Goal: Transaction & Acquisition: Download file/media

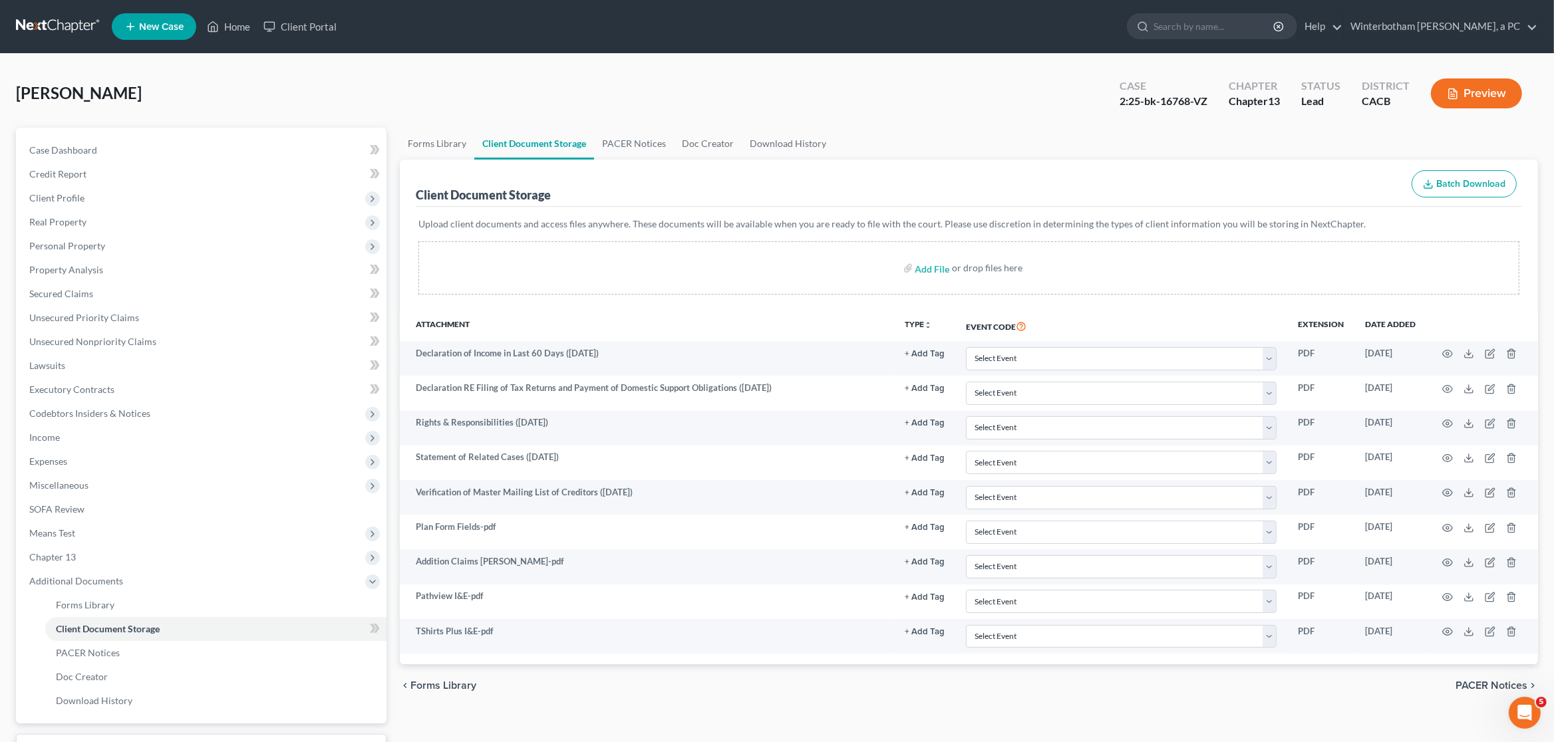
click at [37, 21] on link at bounding box center [58, 27] width 85 height 24
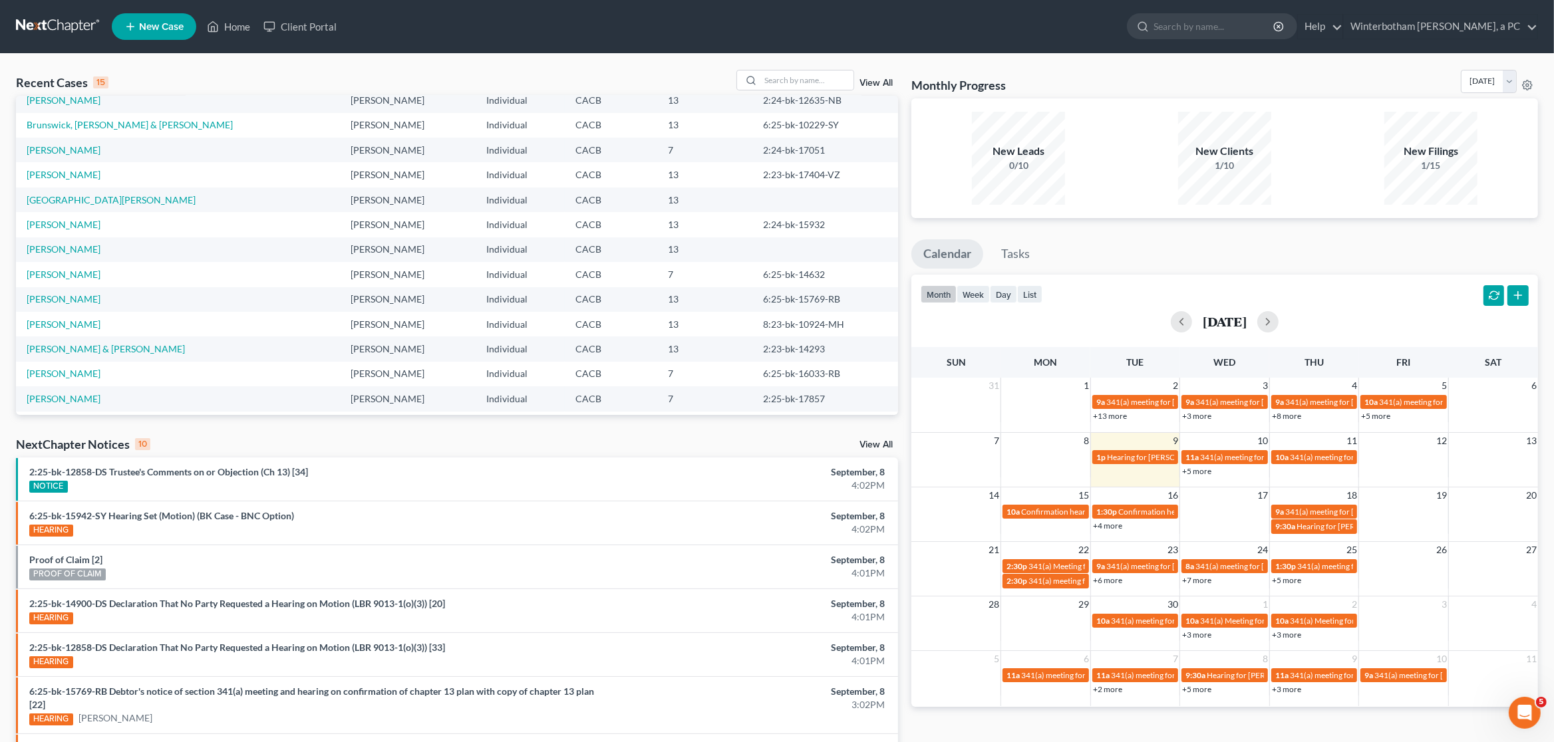
scroll to position [91, 0]
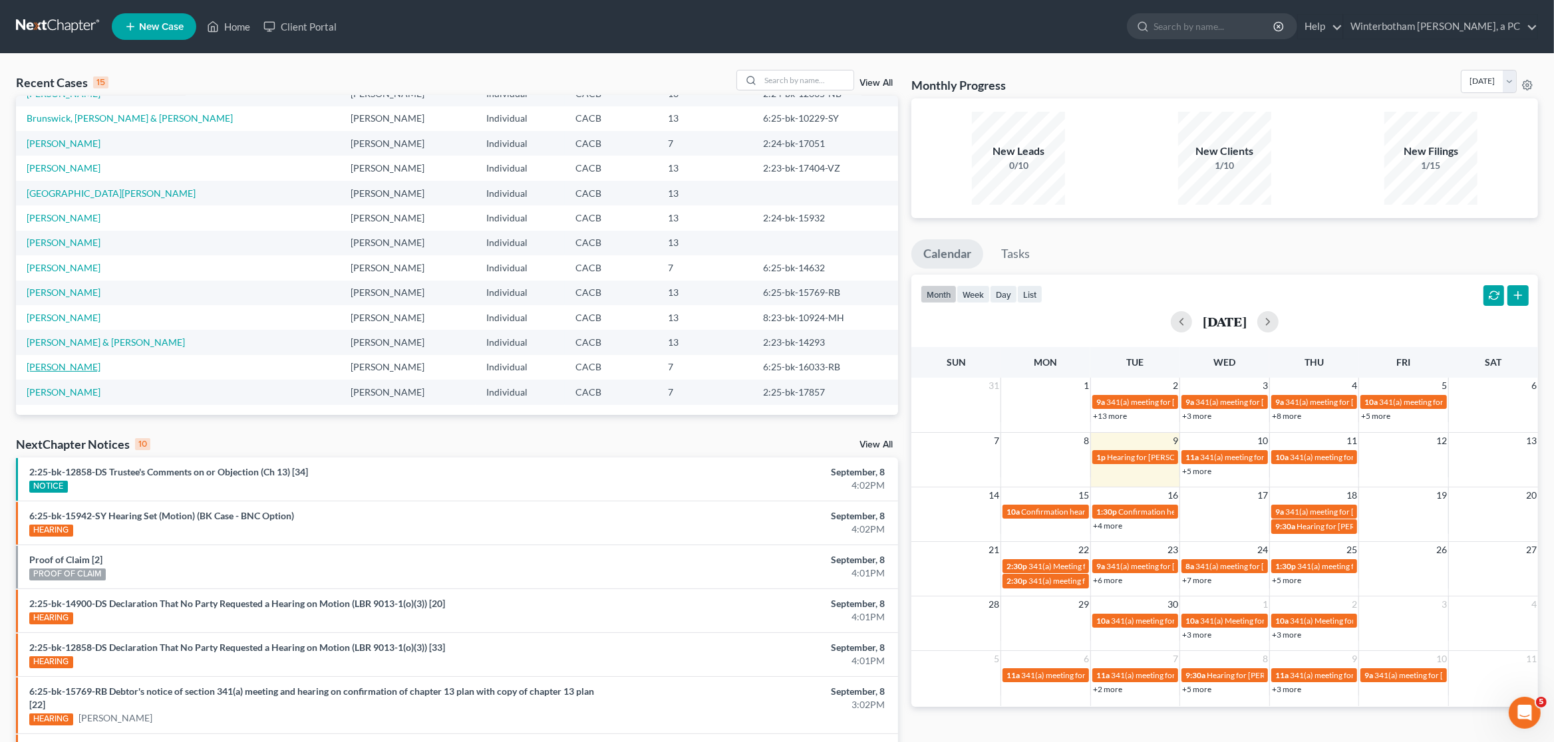
click at [66, 370] on link "[PERSON_NAME]" at bounding box center [64, 366] width 74 height 11
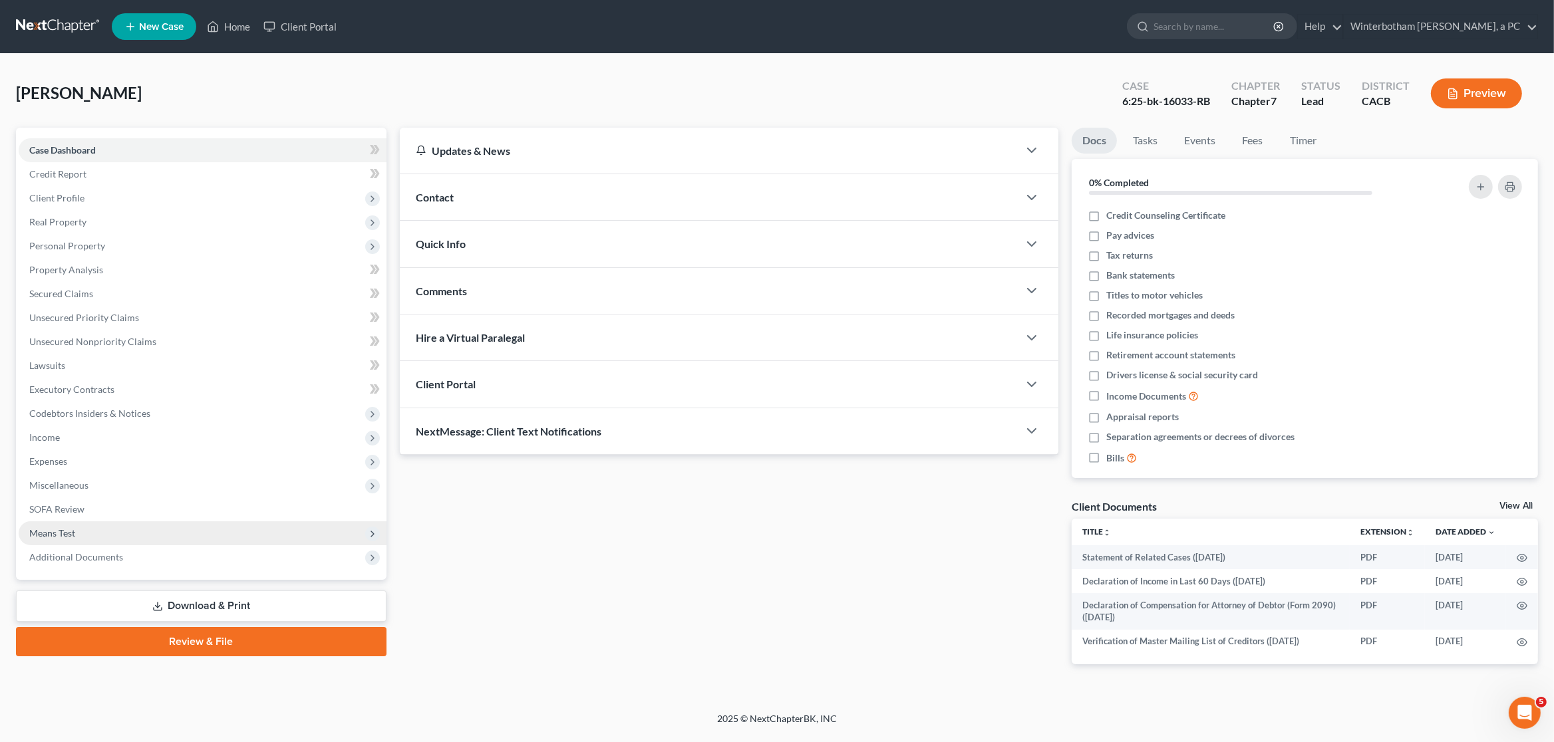
click at [77, 531] on span "Means Test" at bounding box center [203, 534] width 368 height 24
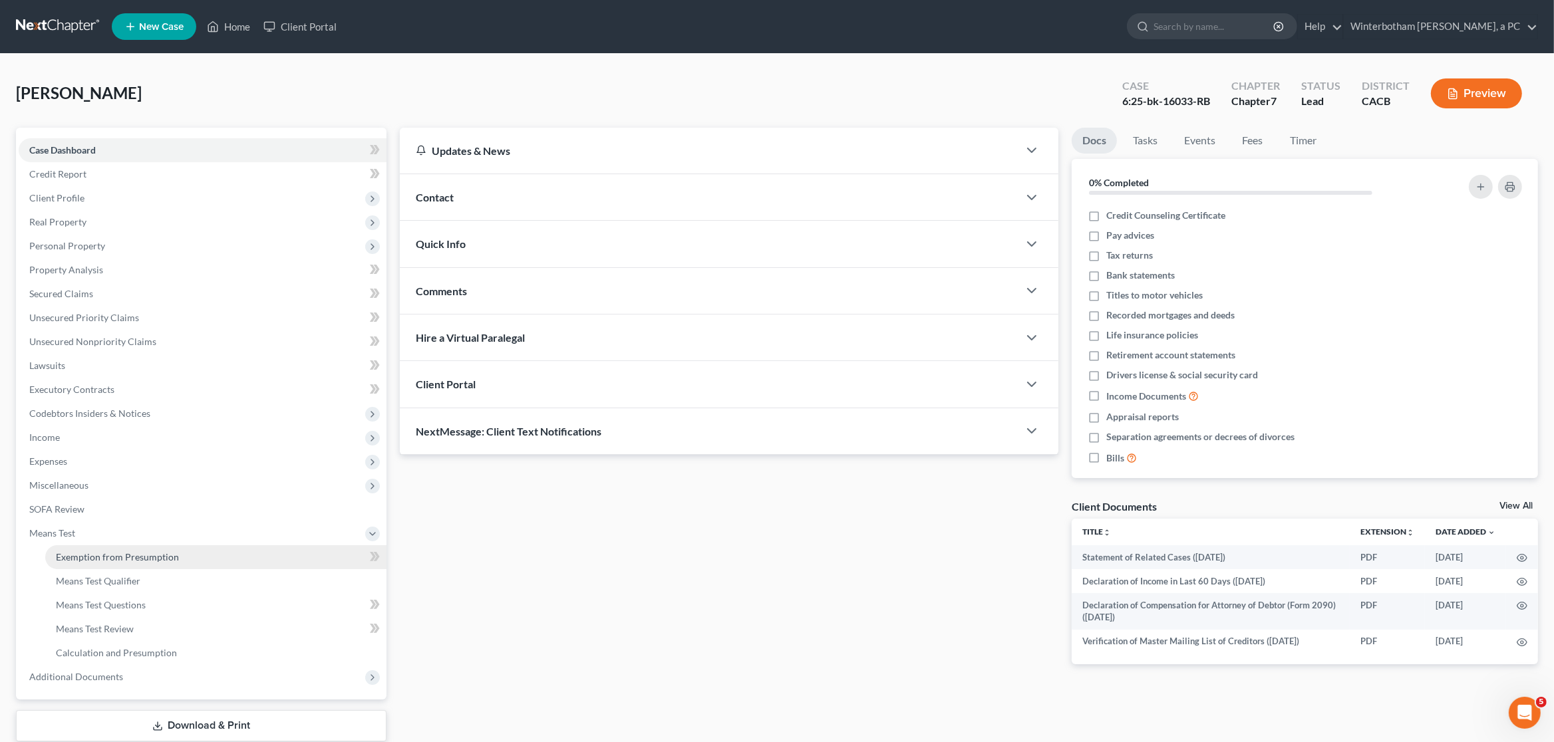
click at [90, 562] on link "Exemption from Presumption" at bounding box center [215, 557] width 341 height 24
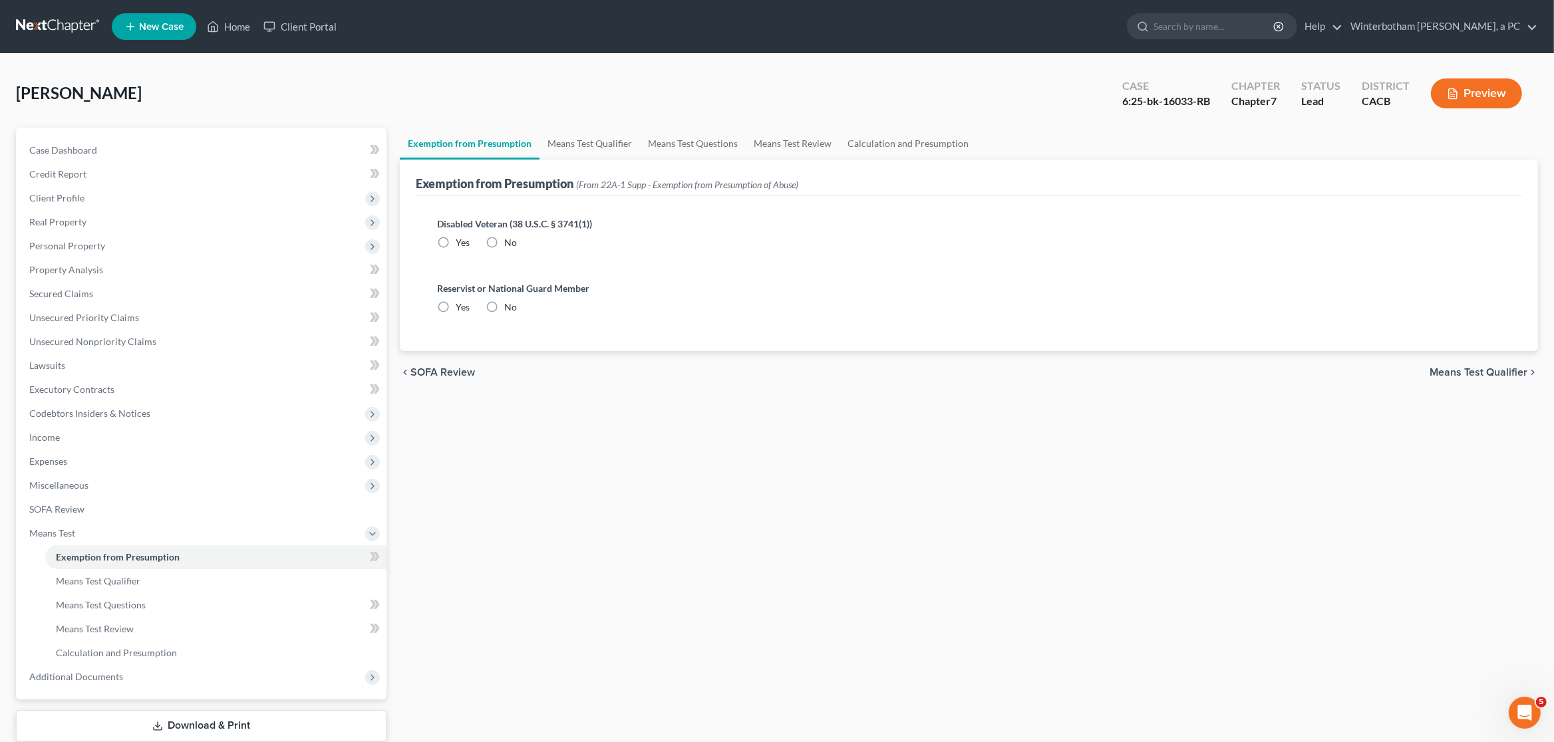
radio input "true"
click at [585, 138] on link "Means Test Qualifier" at bounding box center [589, 144] width 100 height 32
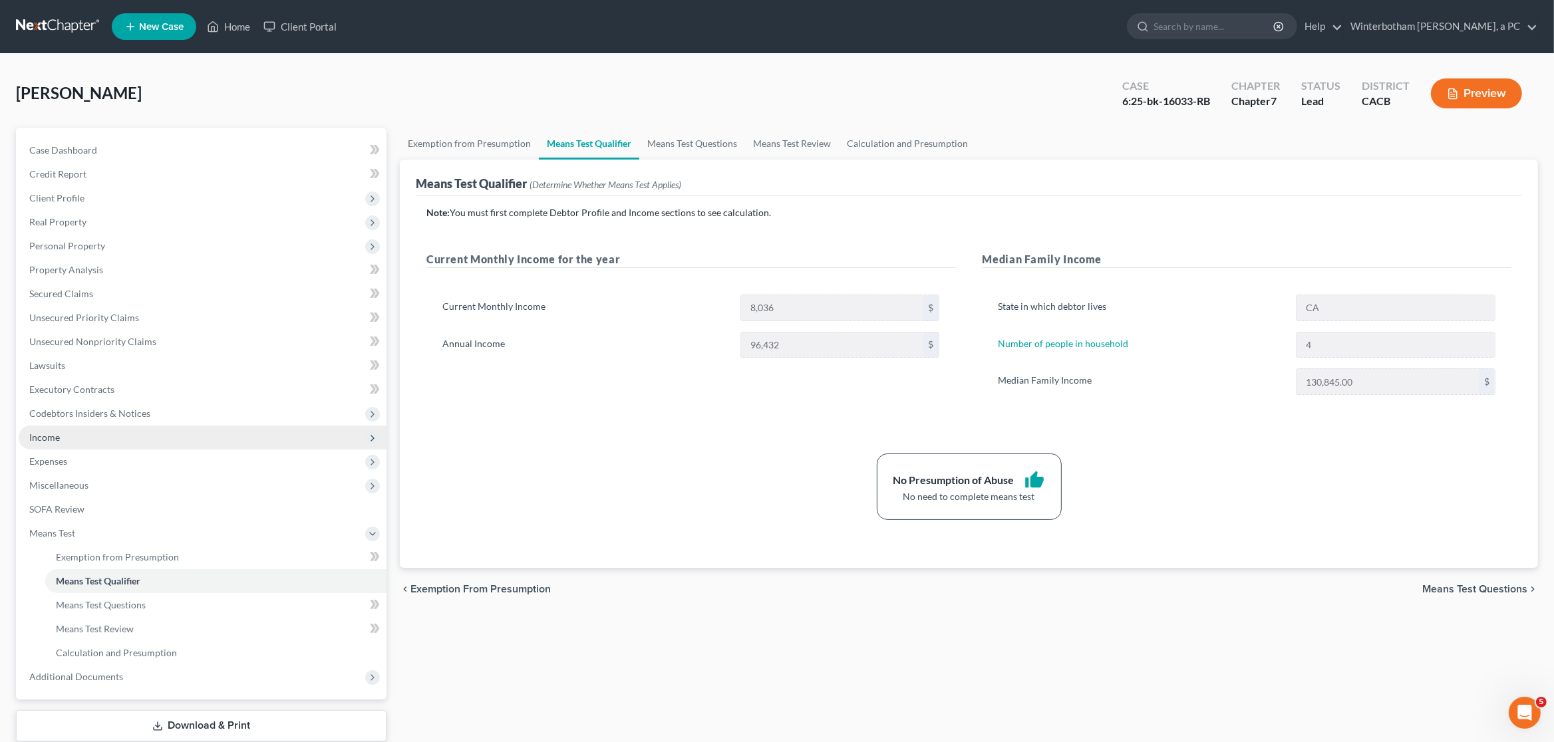
click at [74, 438] on span "Income" at bounding box center [203, 438] width 368 height 24
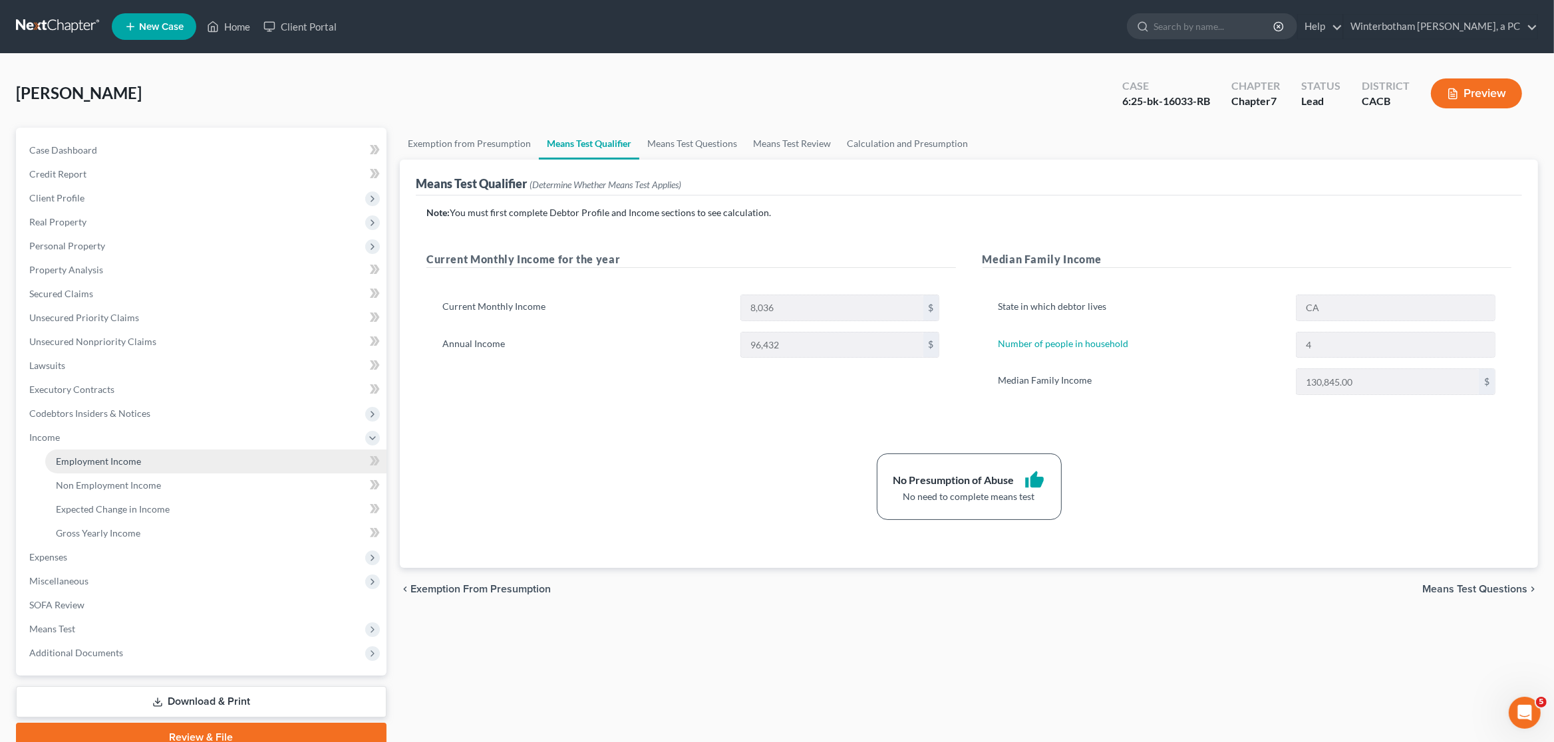
drag, startPoint x: 92, startPoint y: 462, endPoint x: 120, endPoint y: 460, distance: 28.1
click at [93, 462] on span "Employment Income" at bounding box center [98, 461] width 85 height 11
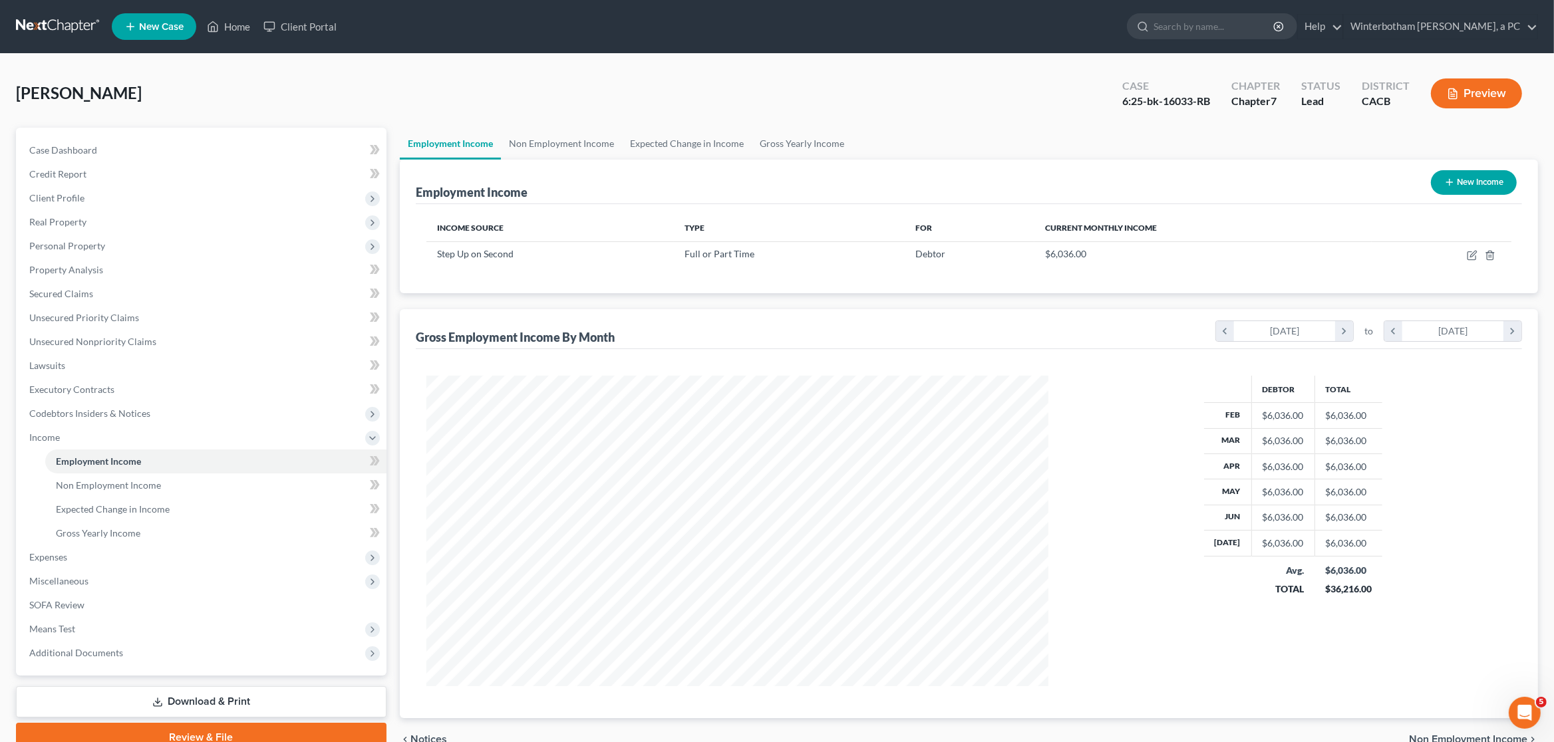
scroll to position [310, 649]
click at [1500, 84] on button "Preview" at bounding box center [1476, 93] width 91 height 30
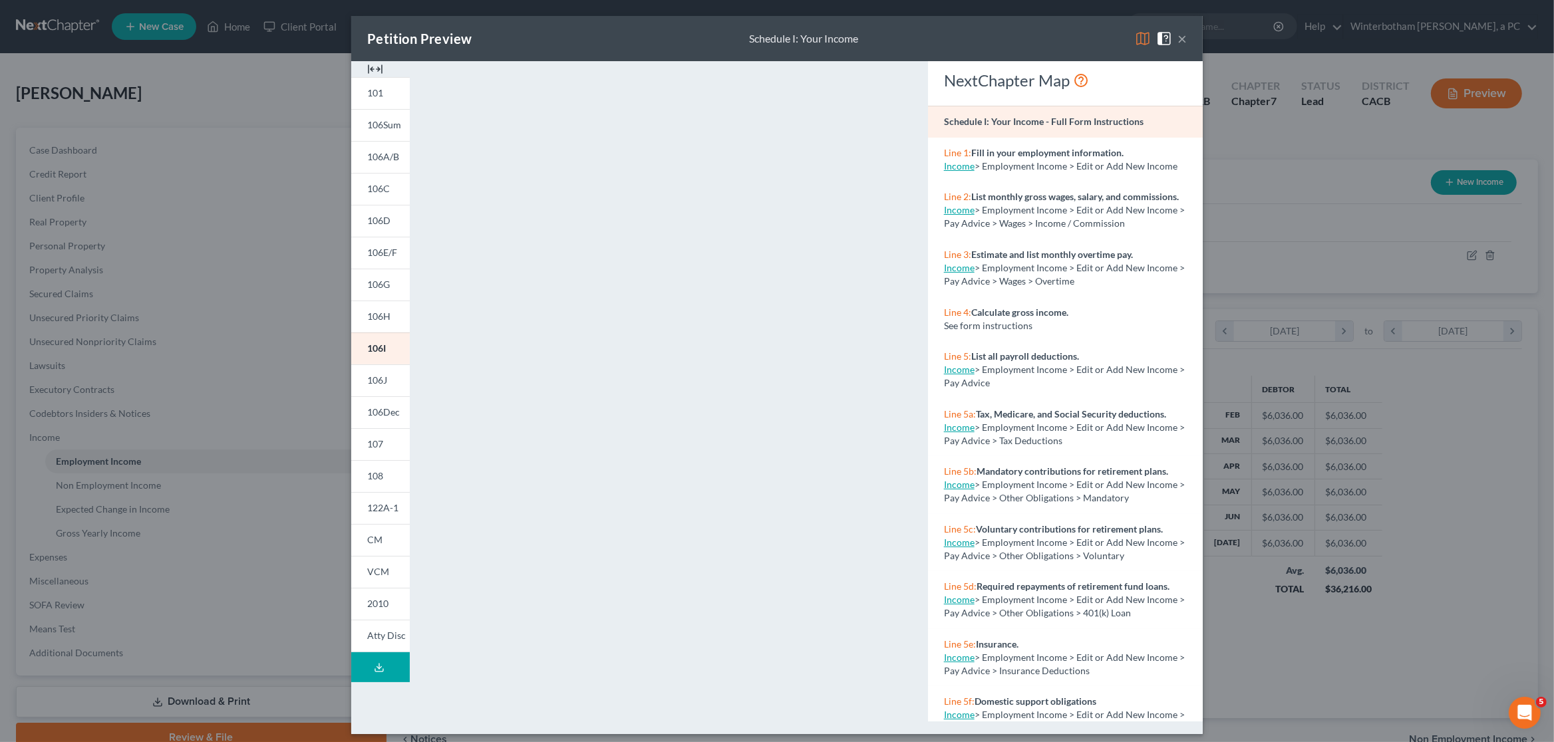
click at [1303, 75] on div "Petition Preview Schedule I: Your Income × 101 106Sum 106A/B 106C 106D 106E/F 1…" at bounding box center [777, 371] width 1554 height 742
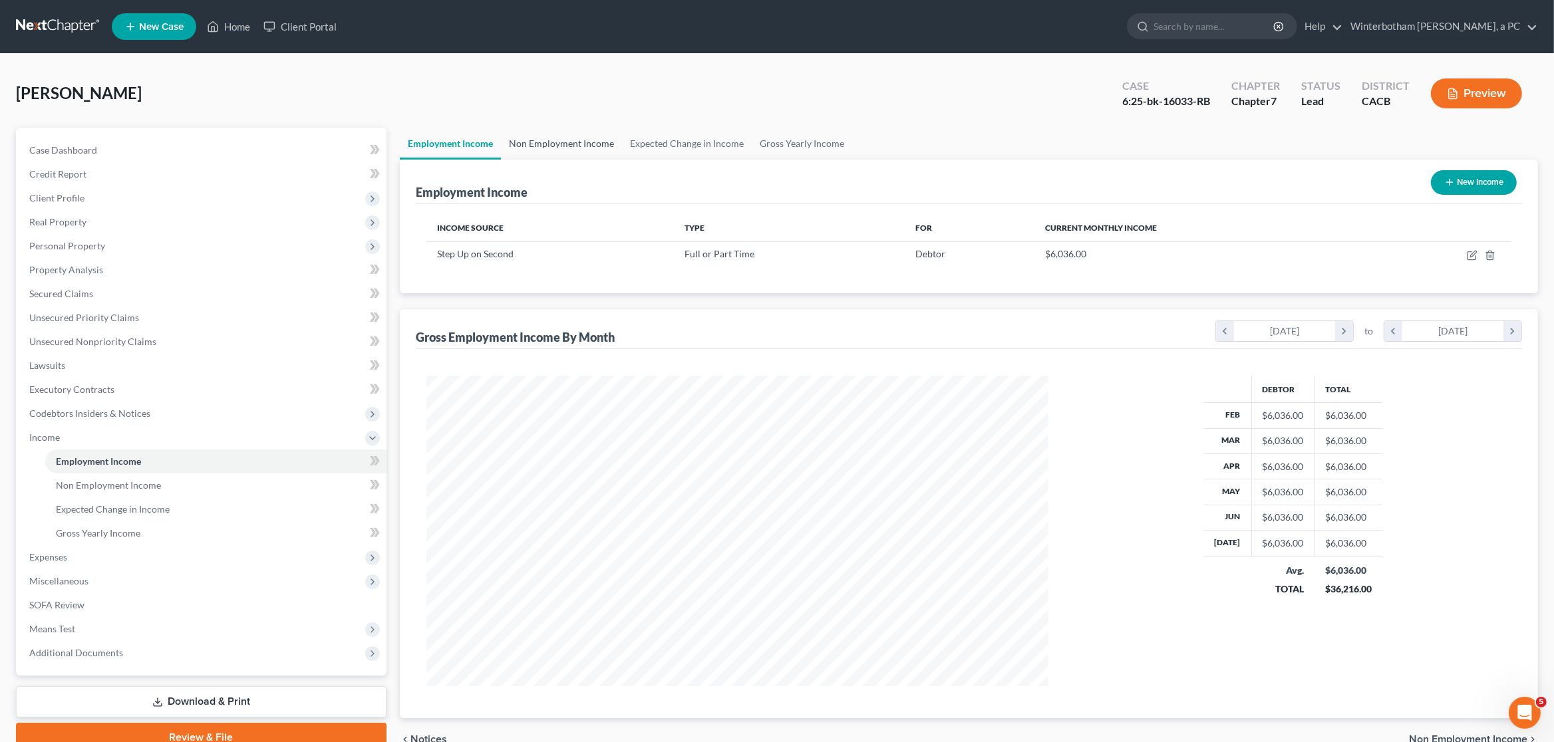
click at [595, 136] on link "Non Employment Income" at bounding box center [561, 144] width 121 height 32
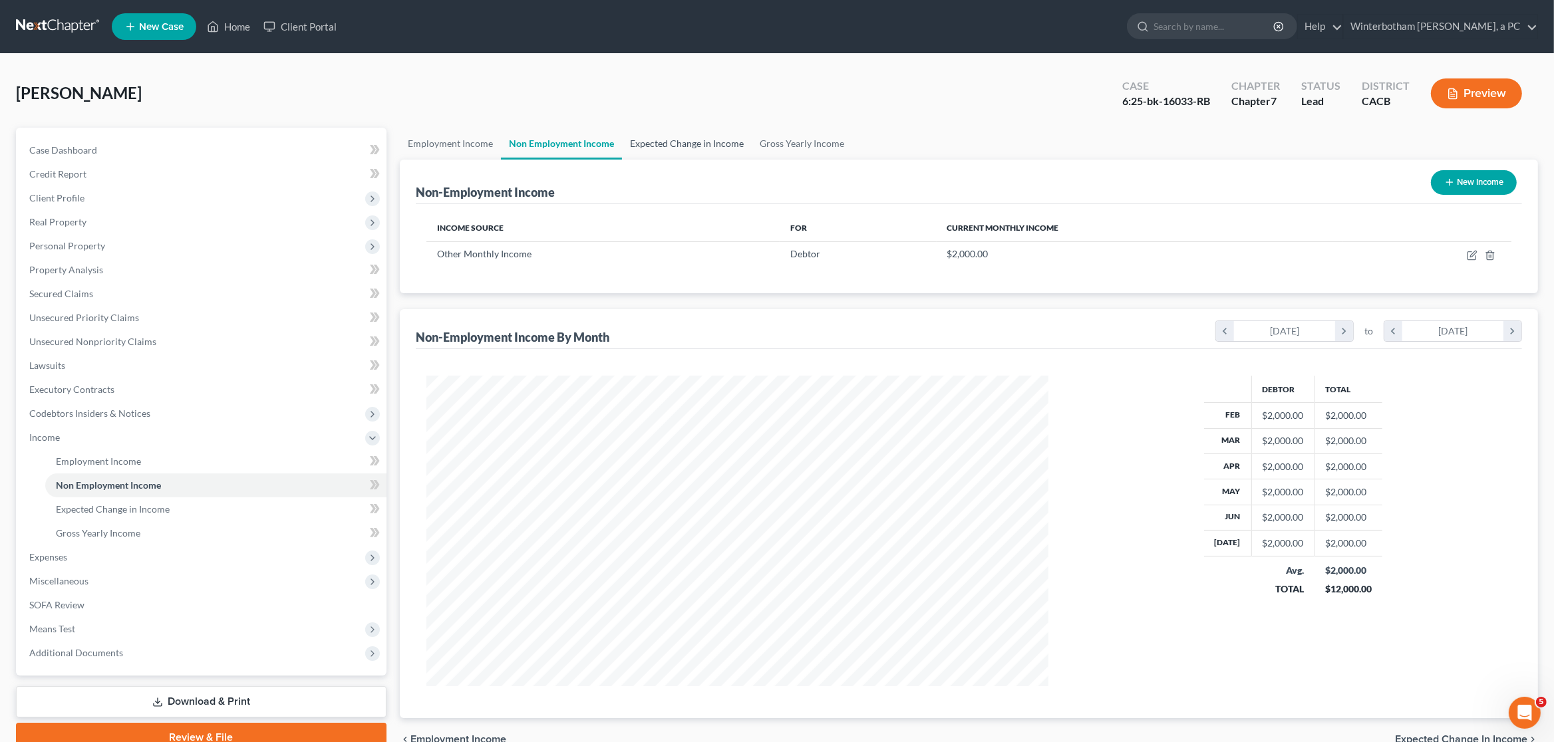
scroll to position [310, 649]
click at [687, 140] on link "Expected Change in Income" at bounding box center [687, 144] width 130 height 32
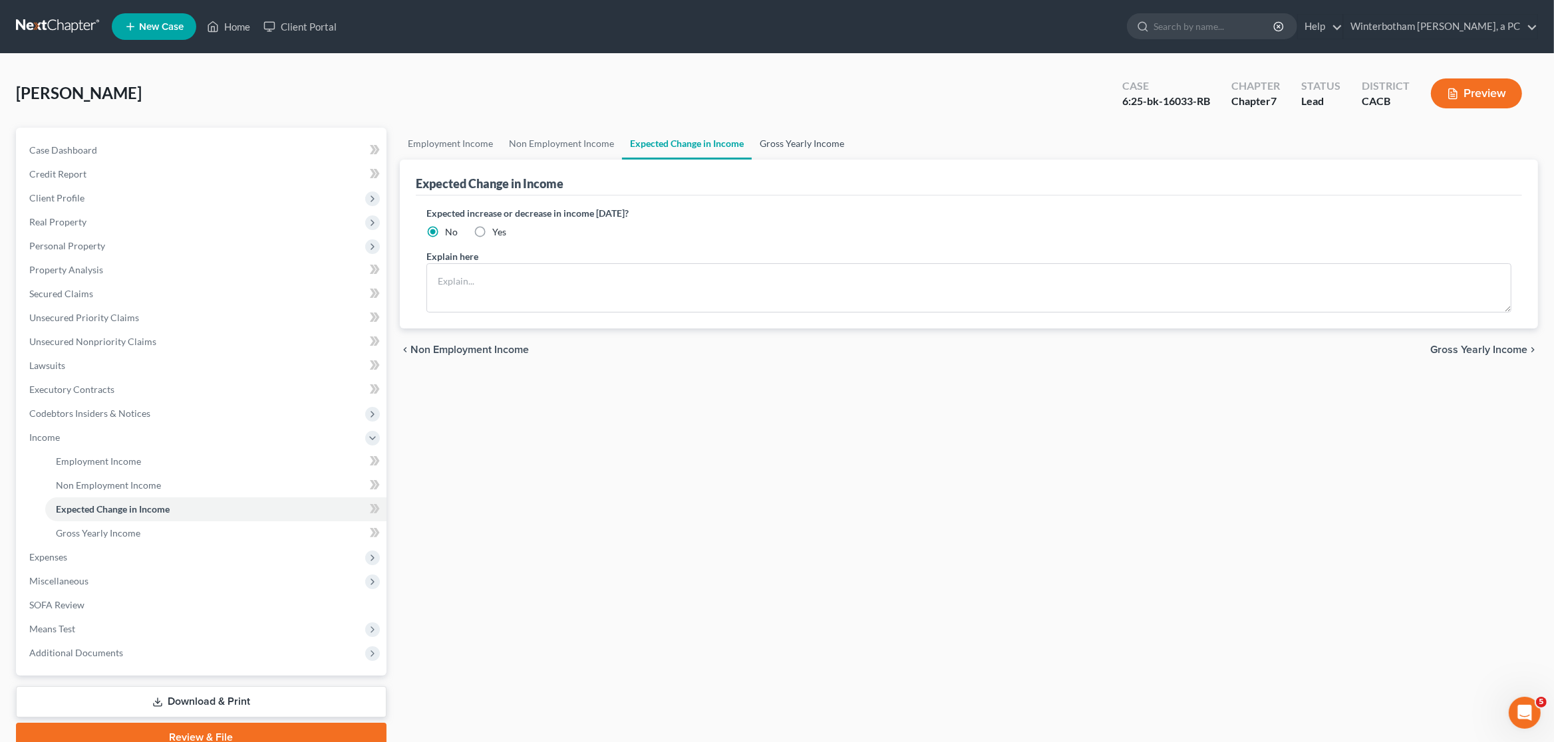
click at [794, 143] on link "Gross Yearly Income" at bounding box center [802, 144] width 100 height 32
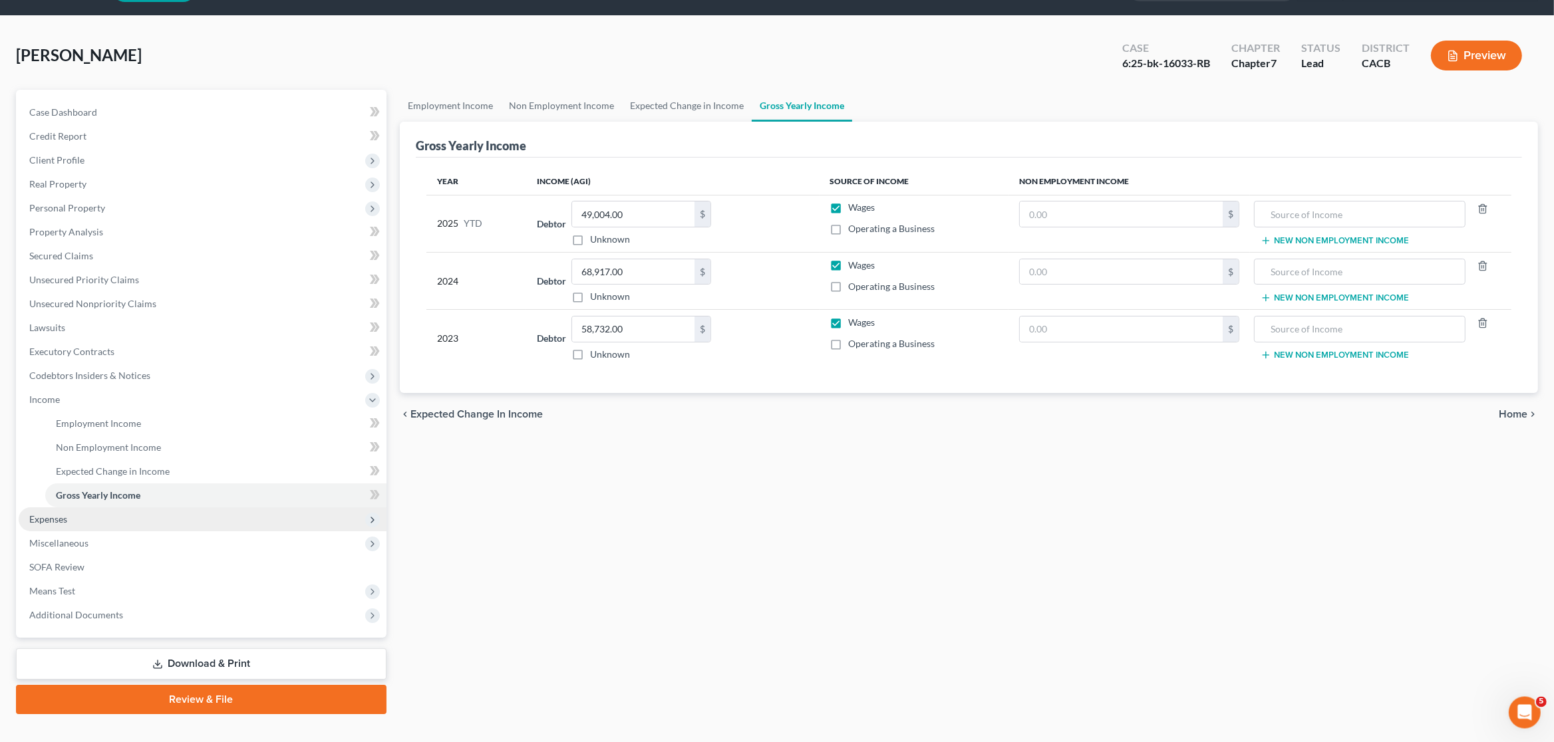
scroll to position [59, 0]
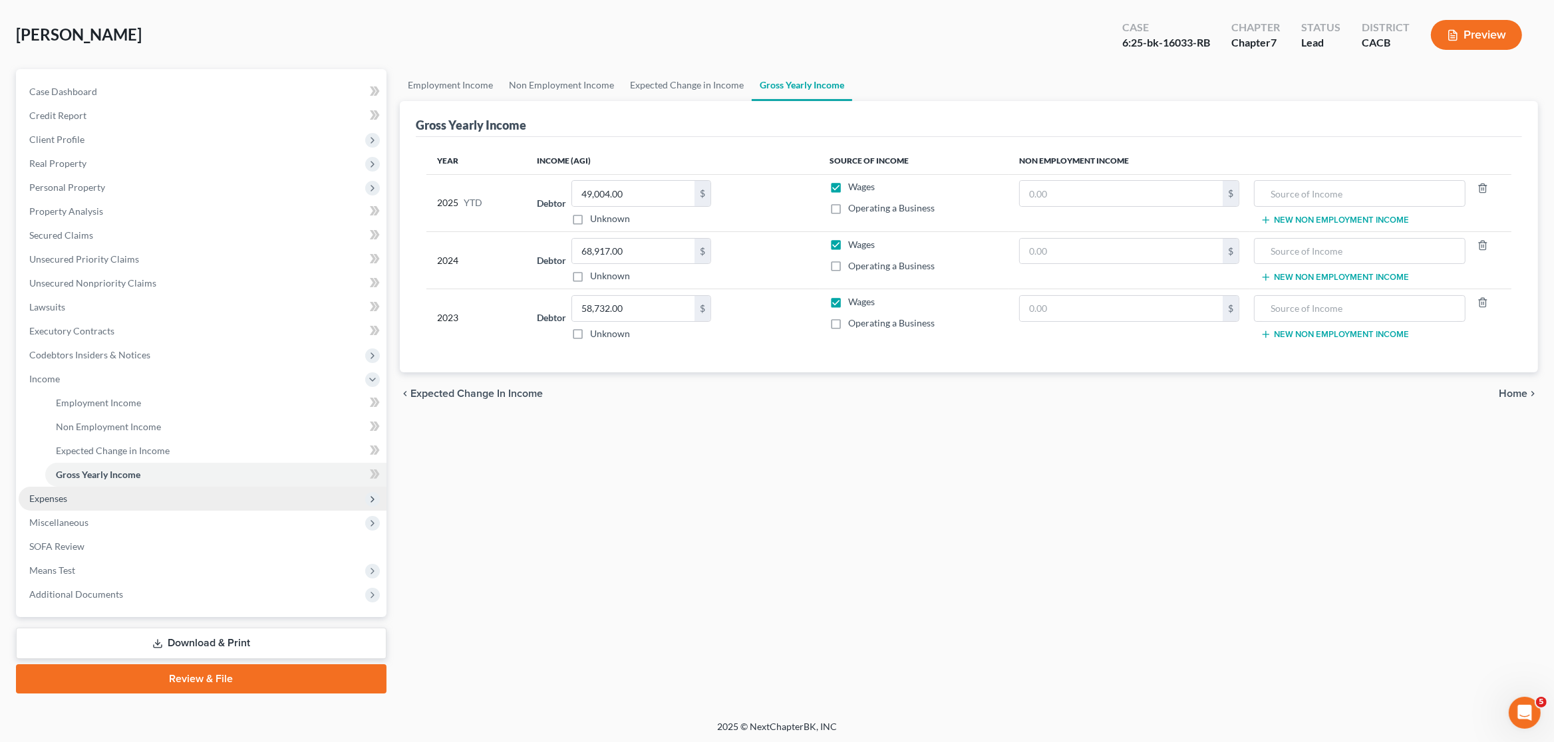
click at [298, 508] on span "Expenses" at bounding box center [203, 499] width 368 height 24
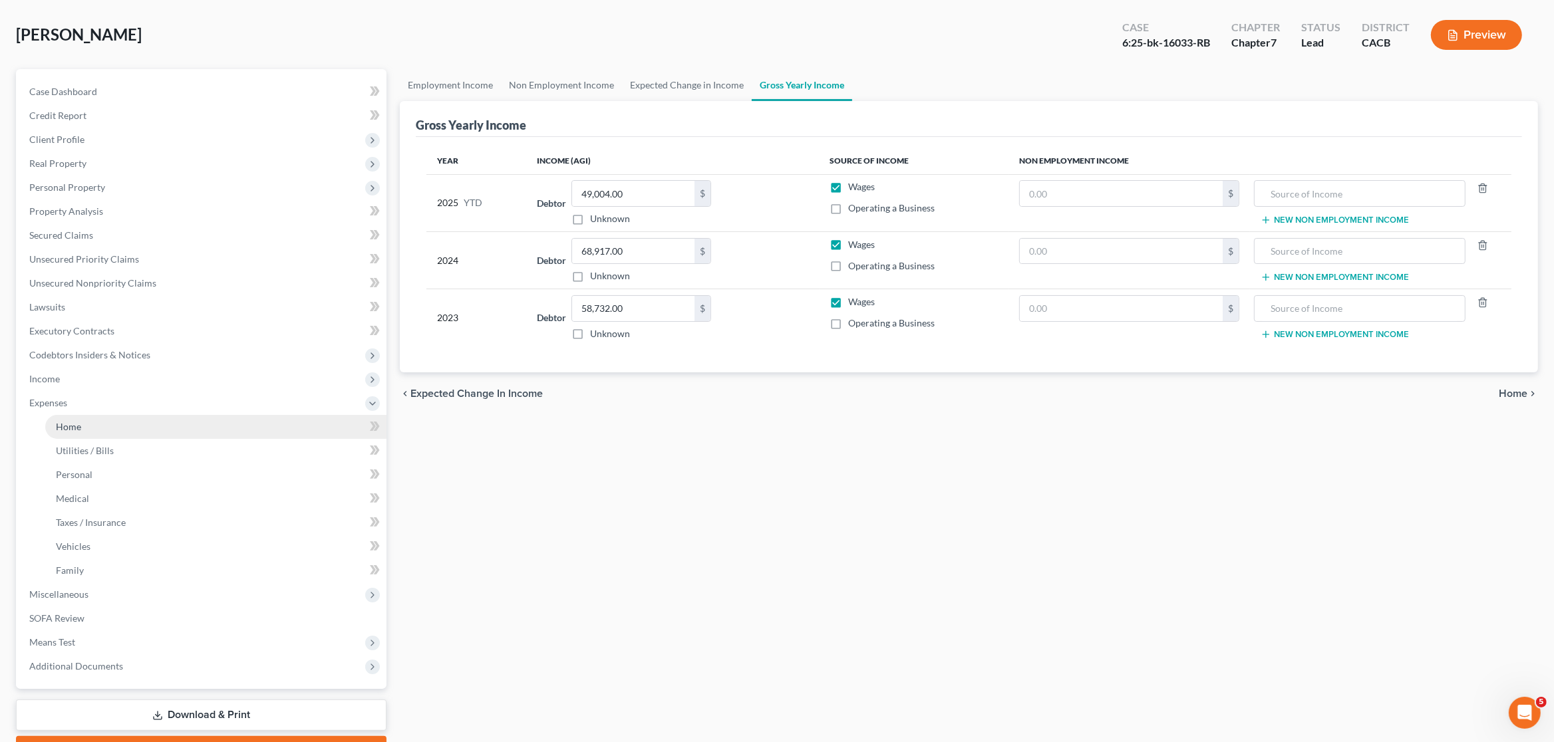
click at [256, 432] on link "Home" at bounding box center [215, 427] width 341 height 24
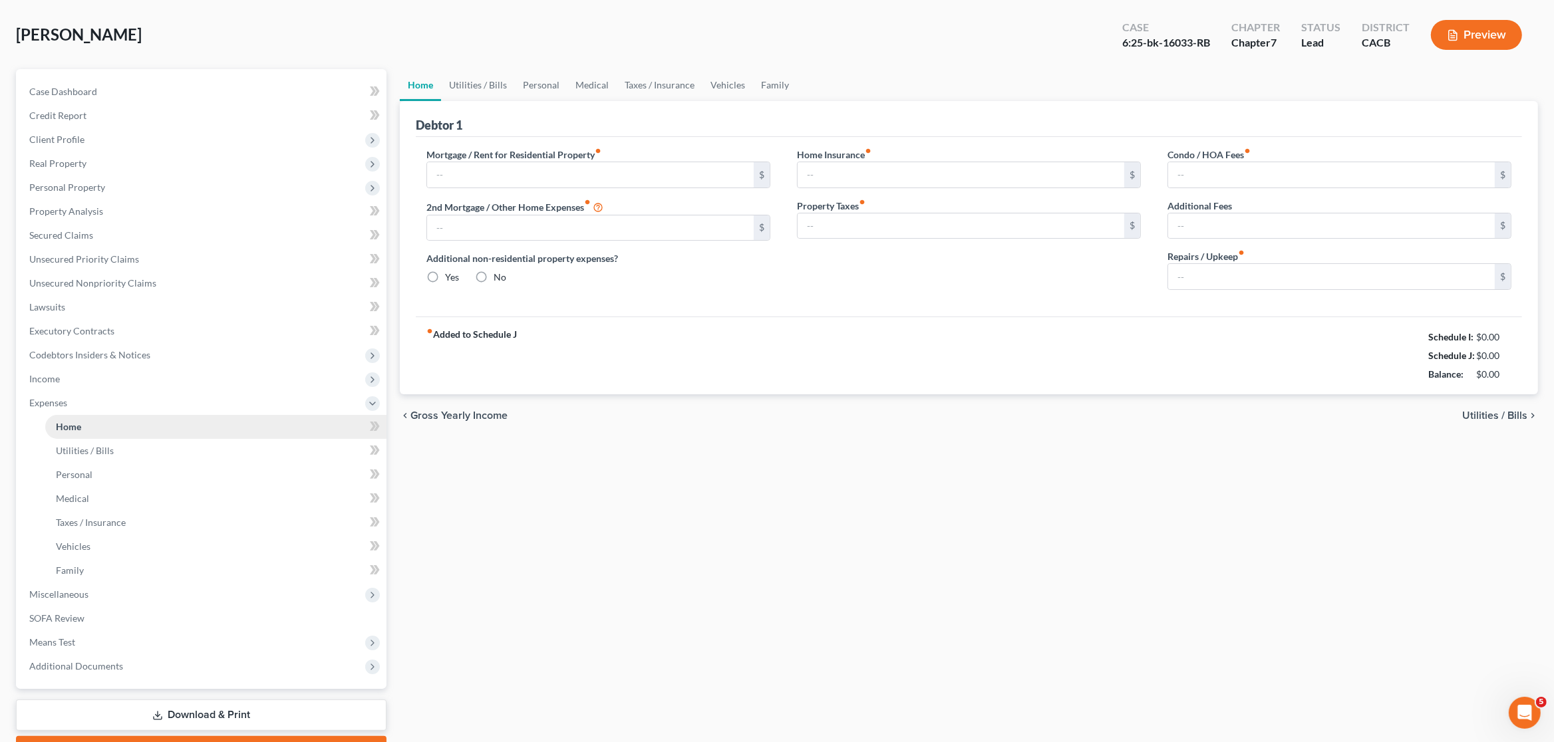
scroll to position [5, 0]
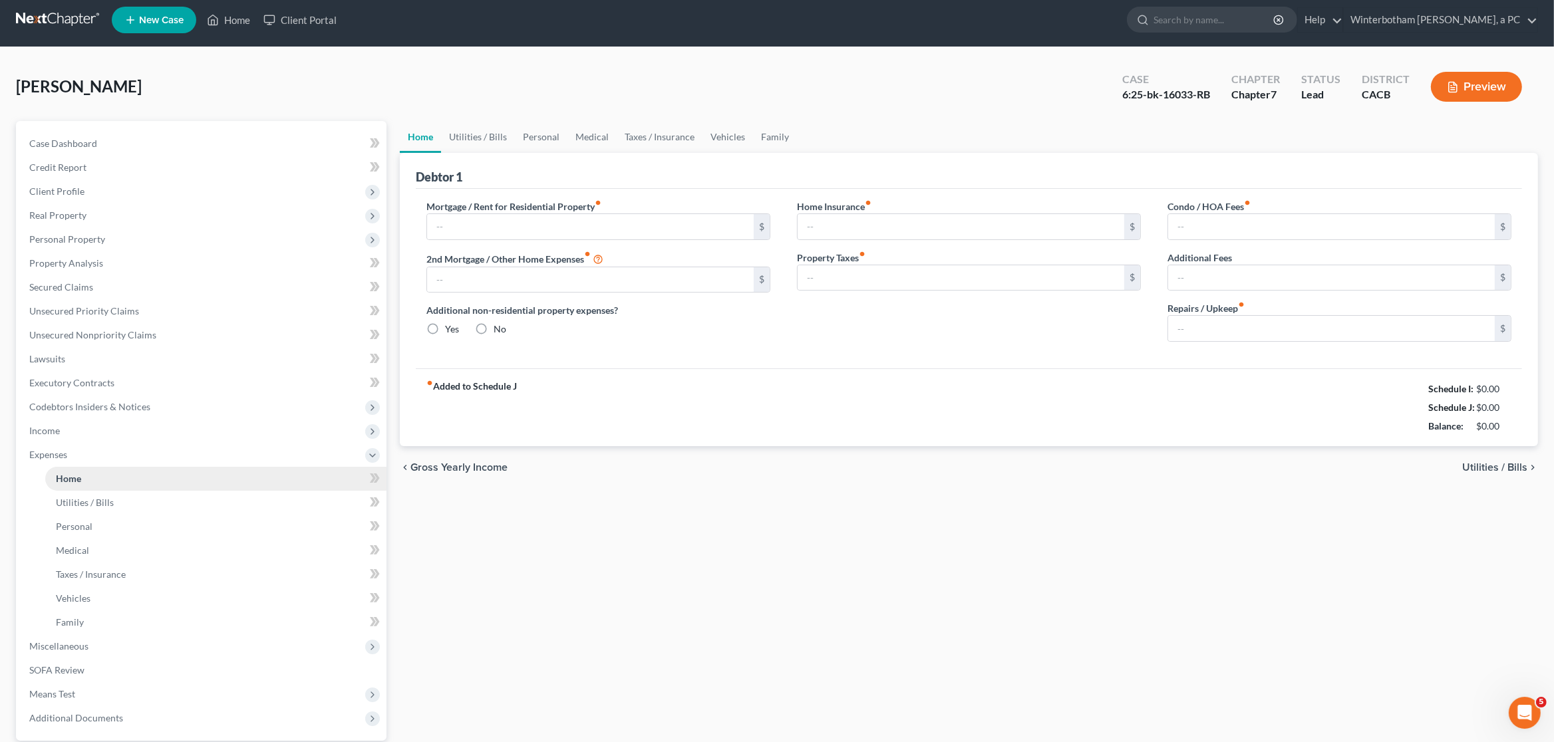
type input "1,450.00"
type input "0.00"
radio input "true"
type input "0.00"
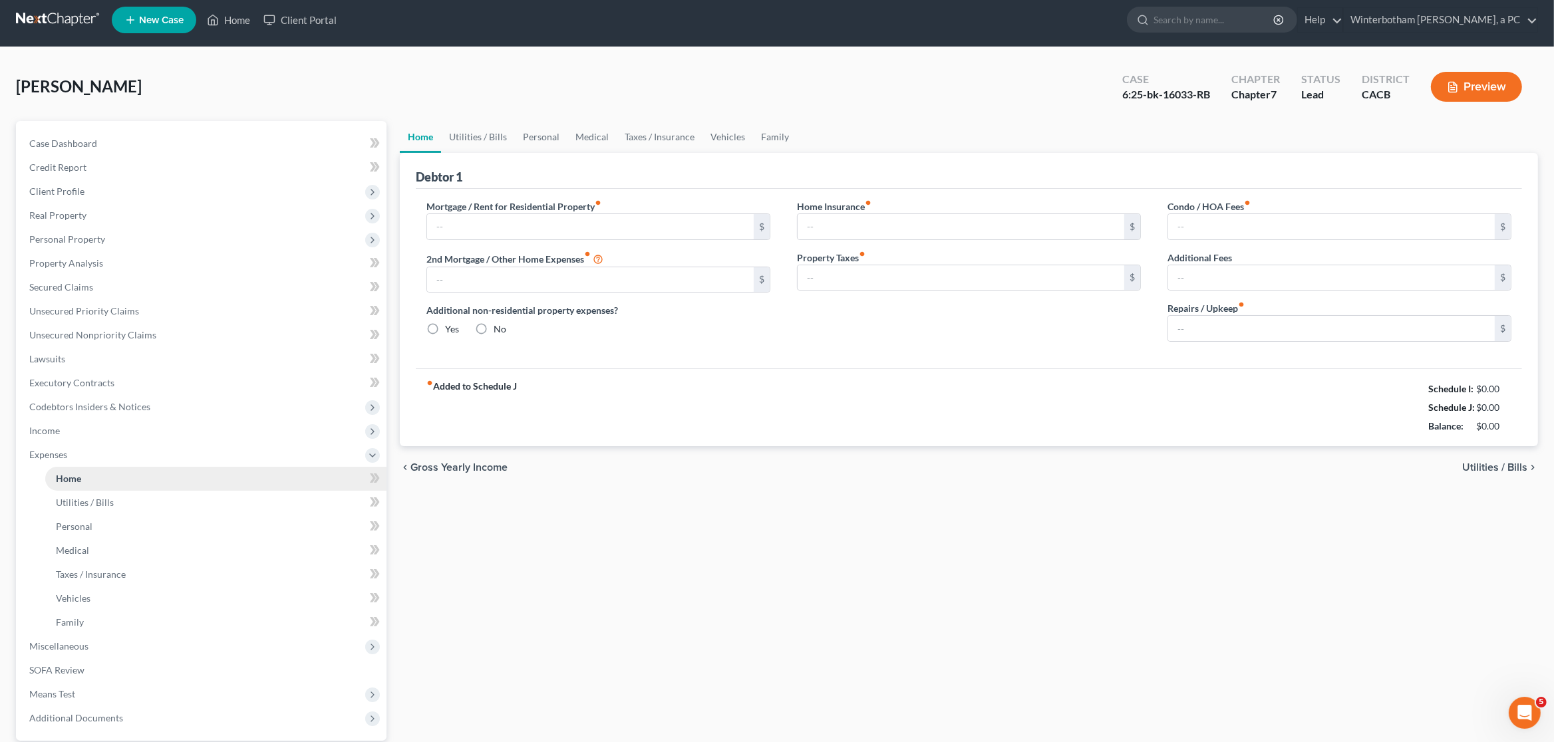
type input "0.00"
type input "150.00"
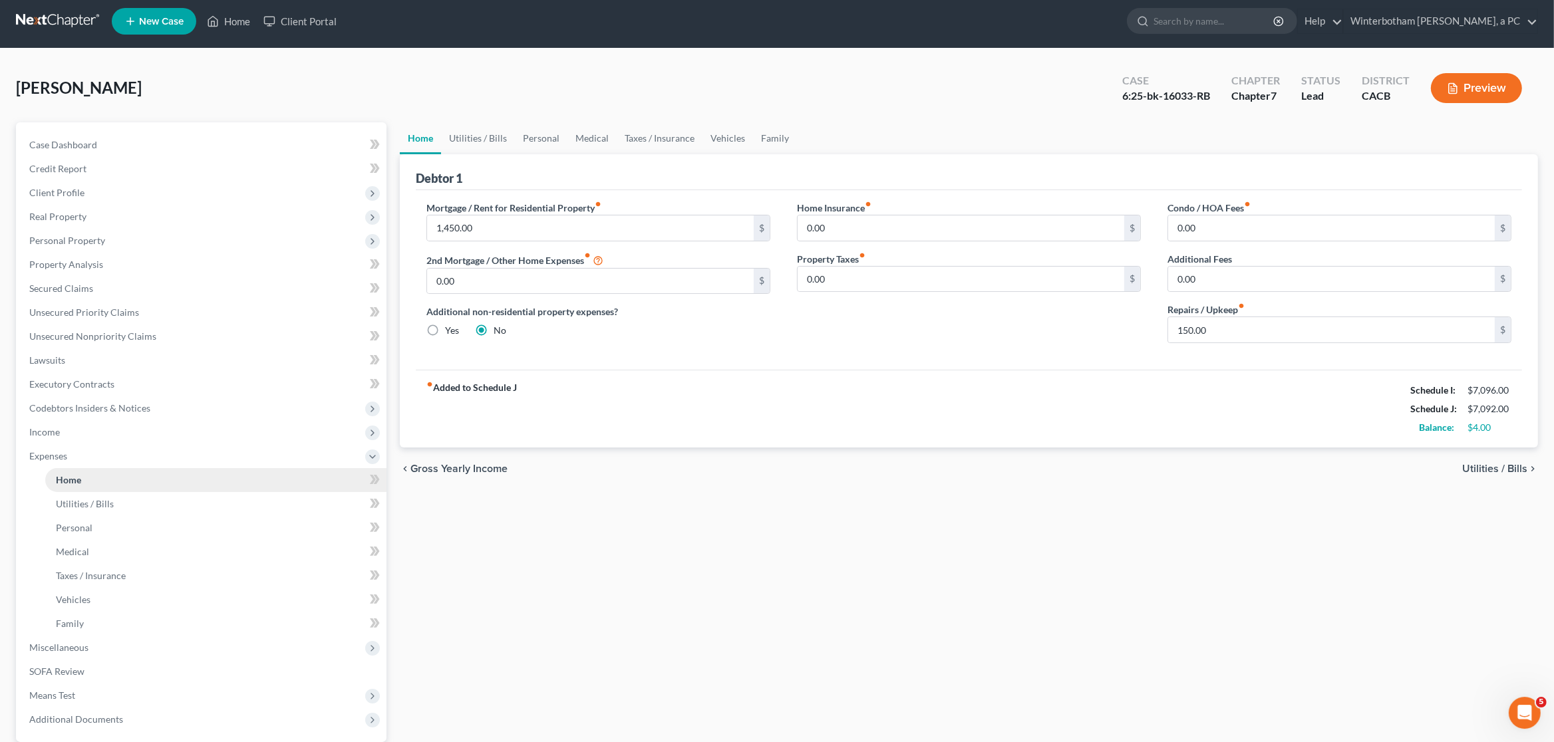
scroll to position [0, 0]
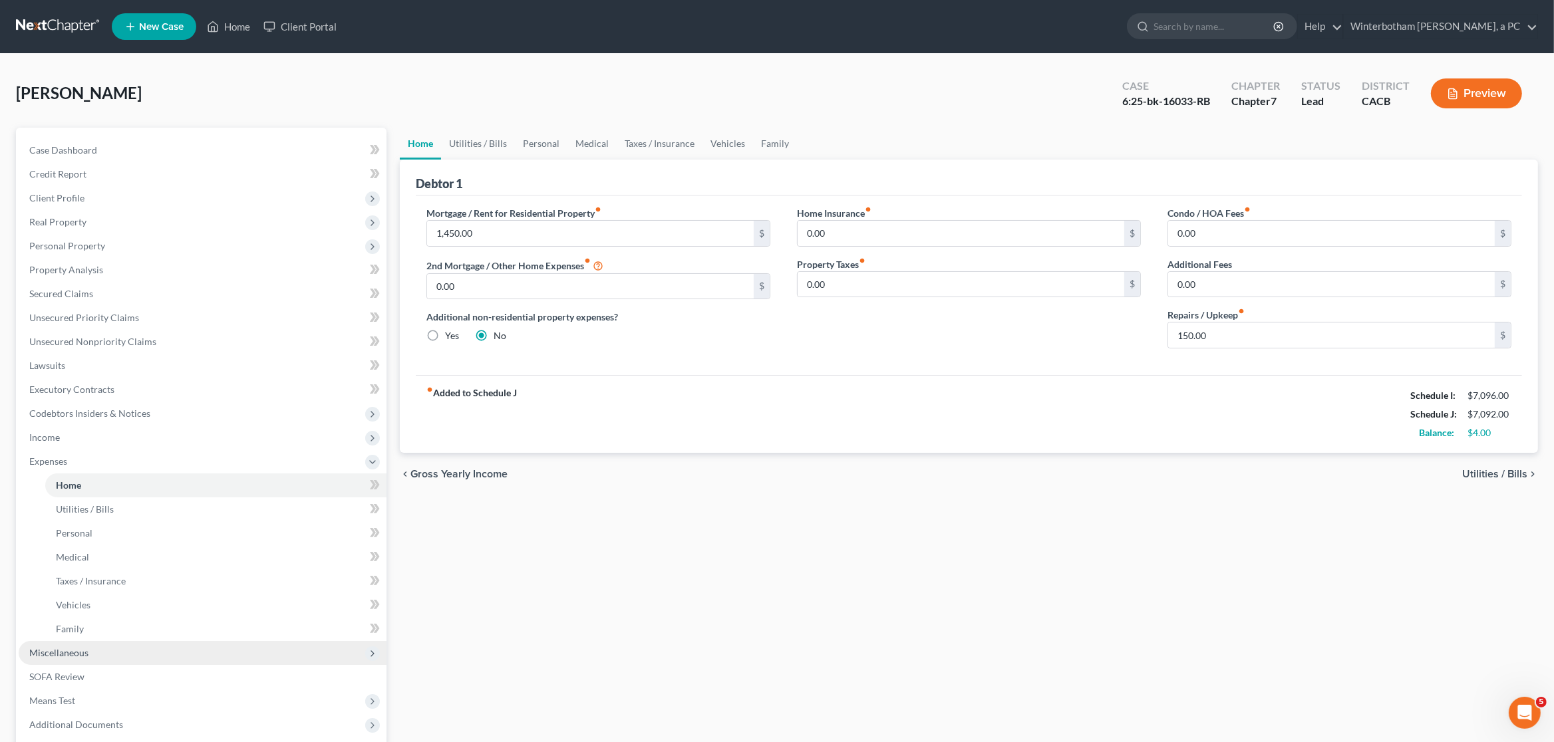
click at [130, 657] on span "Miscellaneous" at bounding box center [203, 653] width 368 height 24
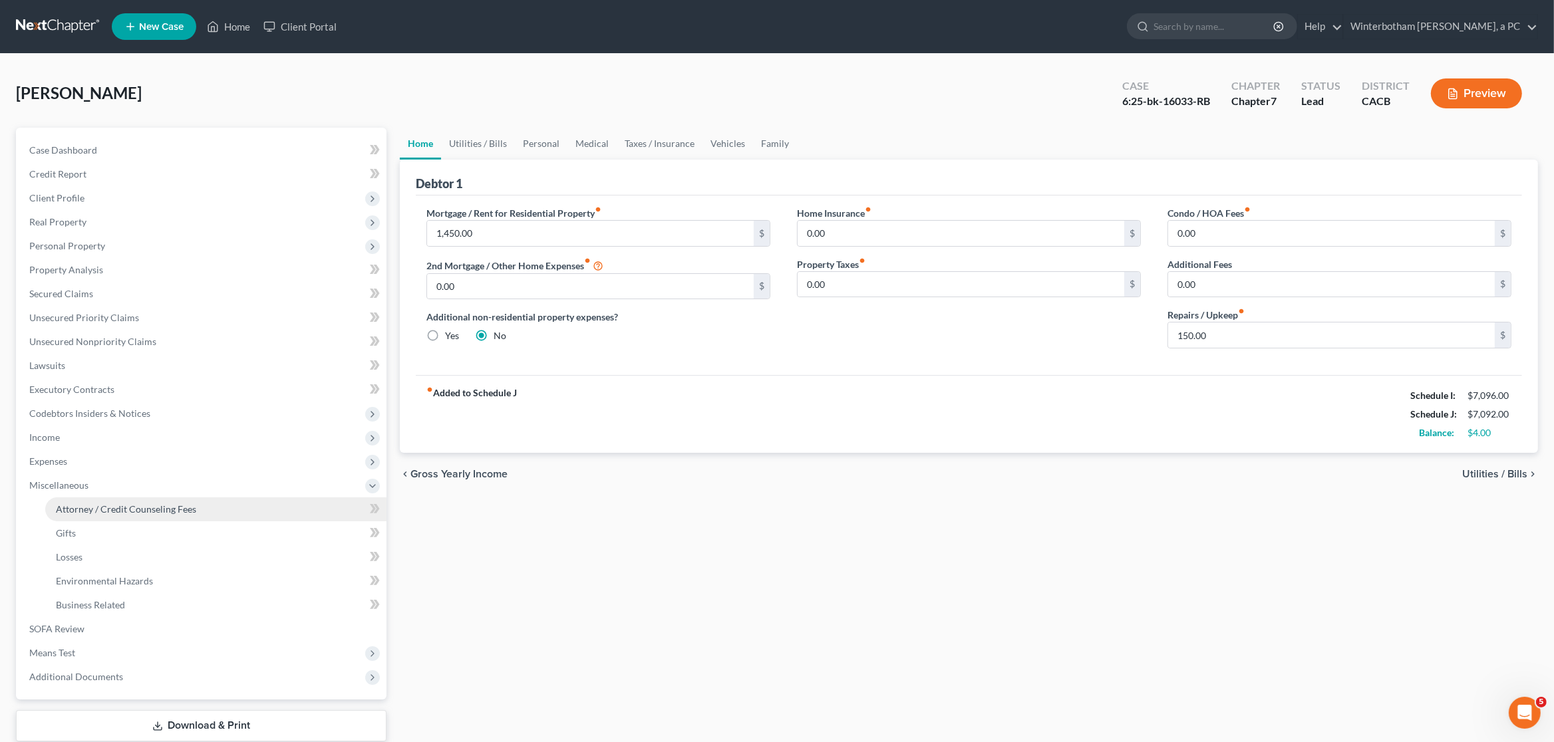
click at [149, 508] on span "Attorney / Credit Counseling Fees" at bounding box center [126, 509] width 140 height 11
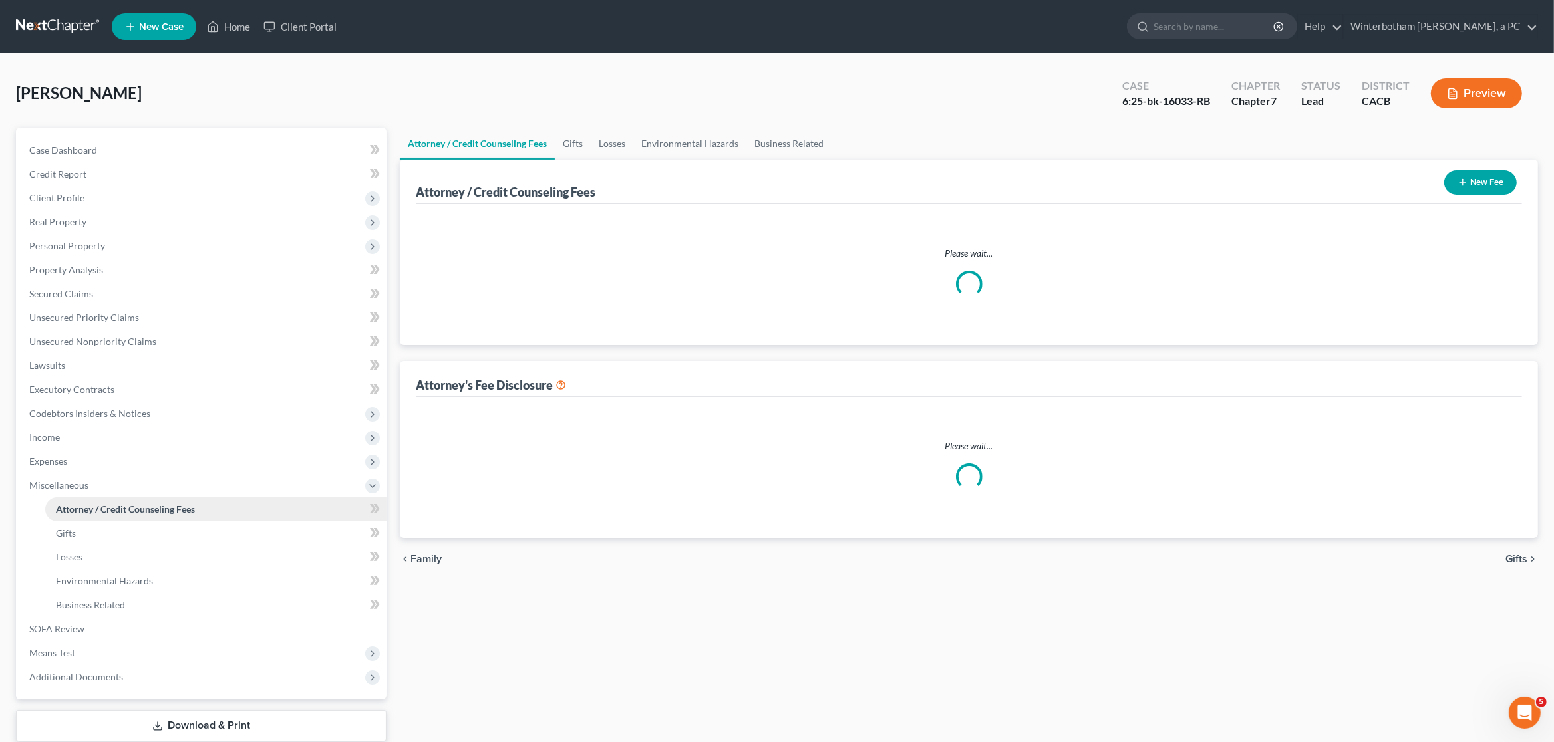
select select "1"
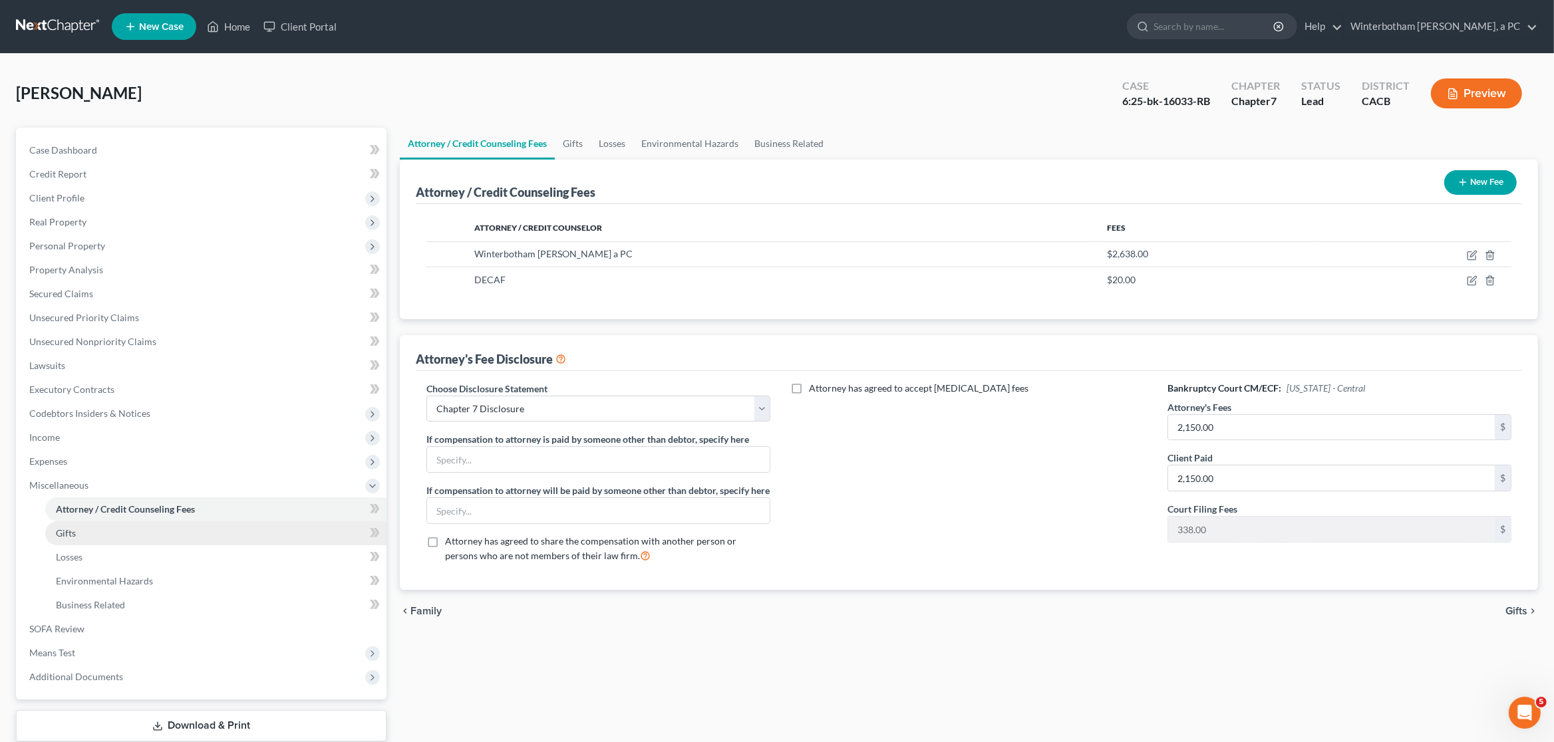
click at [150, 524] on link "Gifts" at bounding box center [215, 534] width 341 height 24
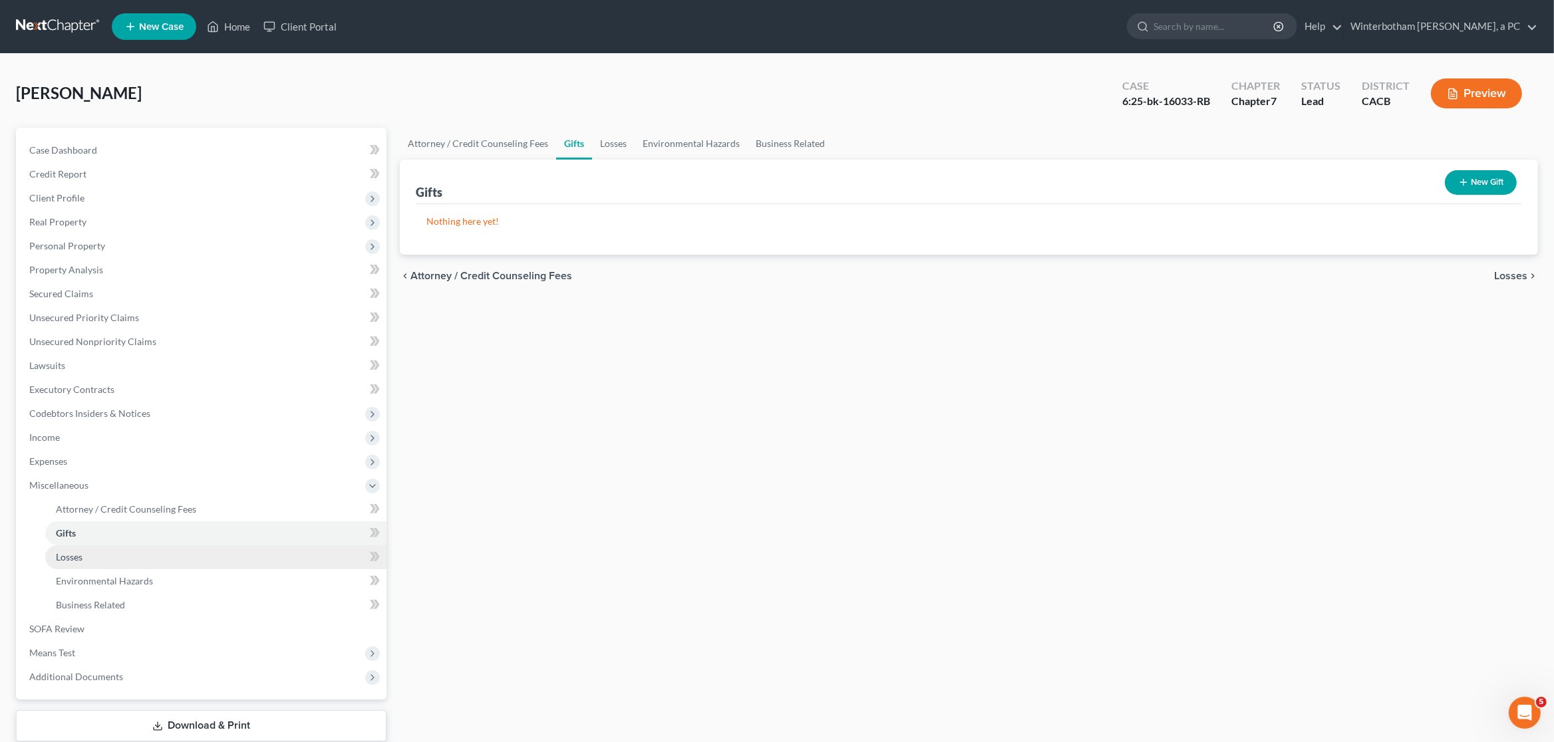
click at [156, 565] on link "Losses" at bounding box center [215, 557] width 341 height 24
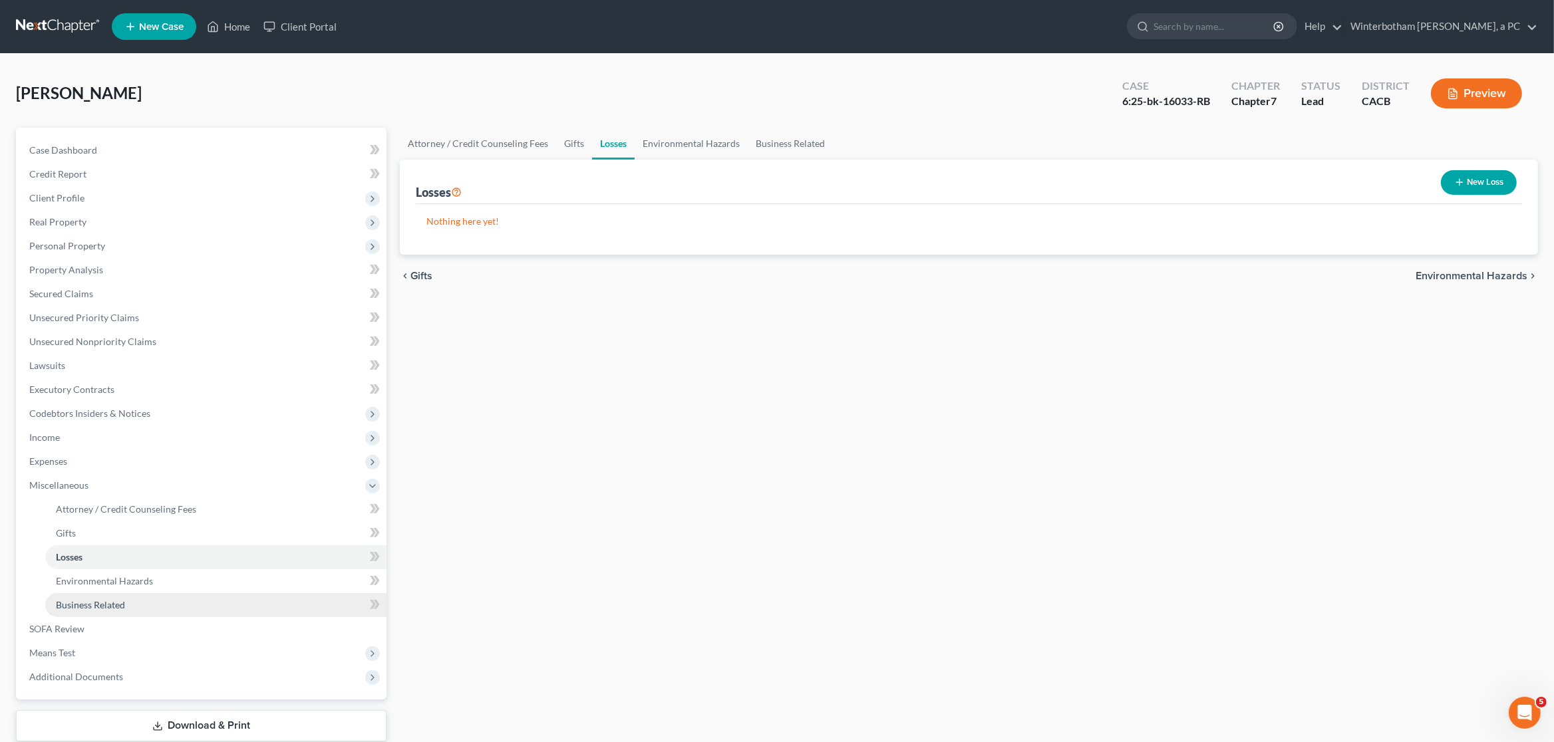
click at [154, 595] on link "Business Related" at bounding box center [215, 605] width 341 height 24
click at [276, 729] on link "Download & Print" at bounding box center [201, 725] width 371 height 31
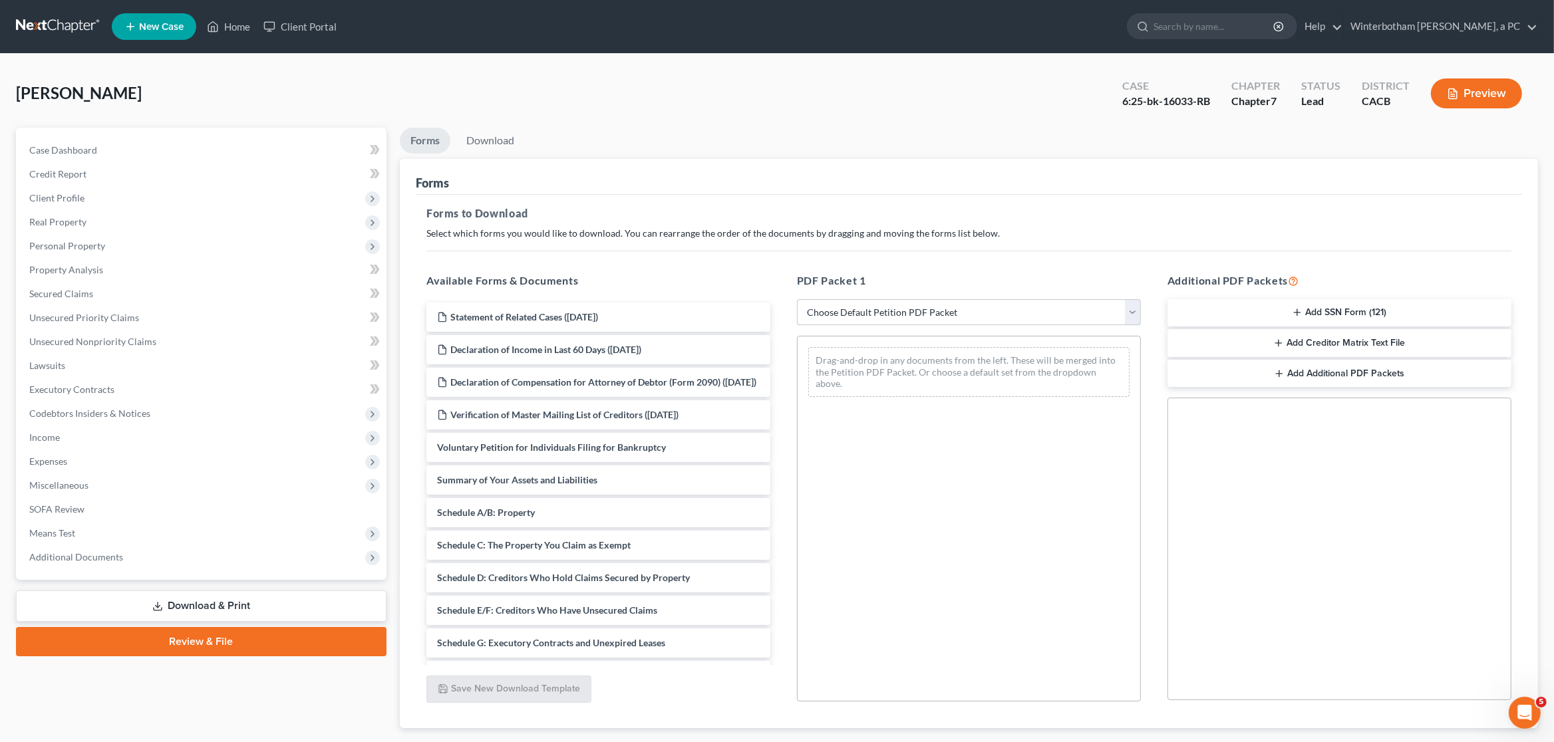
click at [797, 299] on select "Choose Default Petition PDF Packet Complete Bankruptcy Petition (all forms and …" at bounding box center [969, 312] width 344 height 27
select select "0"
click option "Complete Bankruptcy Petition (all forms and schedules)" at bounding box center [0, 0] width 0 height 0
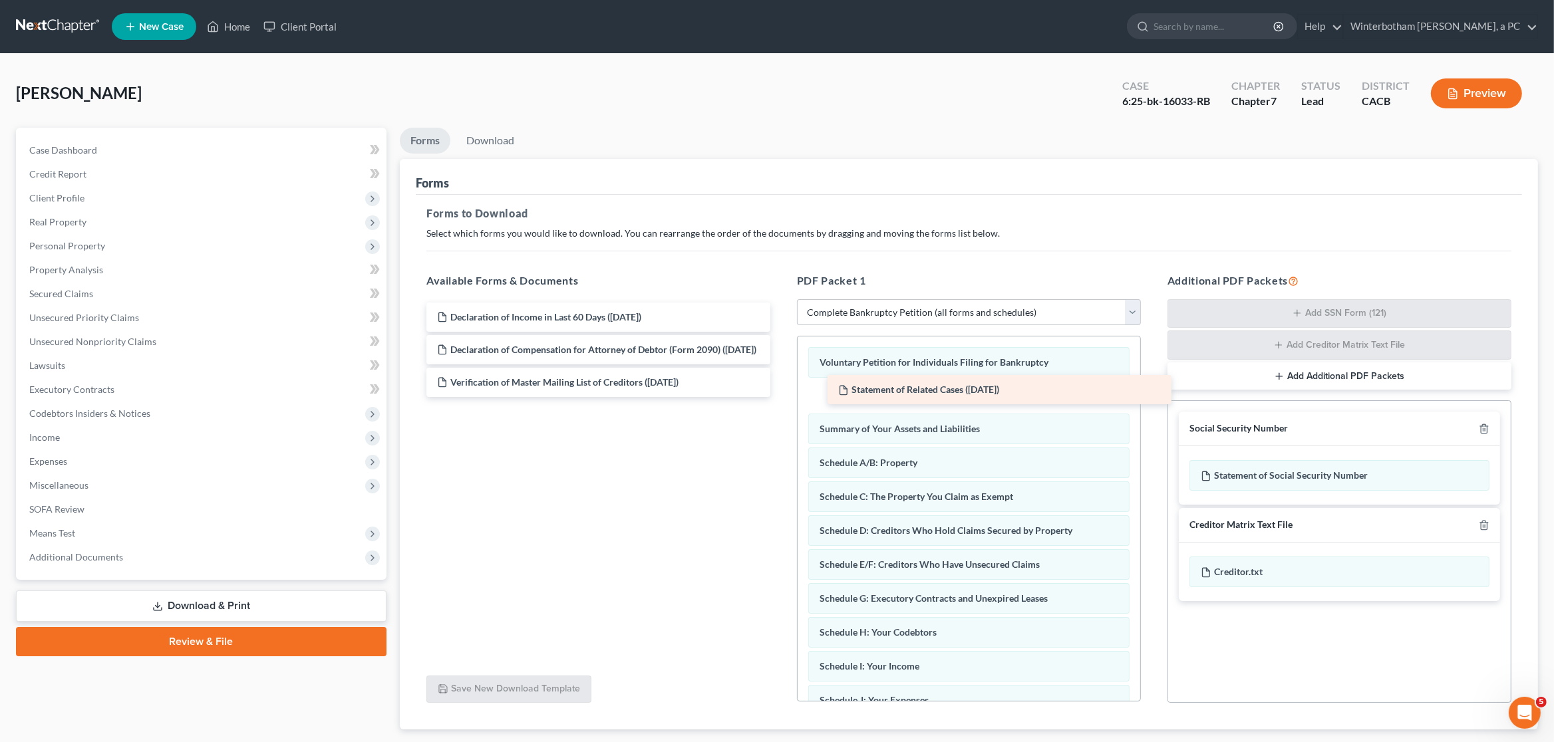
drag, startPoint x: 506, startPoint y: 313, endPoint x: 907, endPoint y: 386, distance: 407.7
click at [781, 386] on div "Statement of Related Cases (09/06/2025) Statement of Related Cases (09/06/2025)…" at bounding box center [598, 350] width 365 height 94
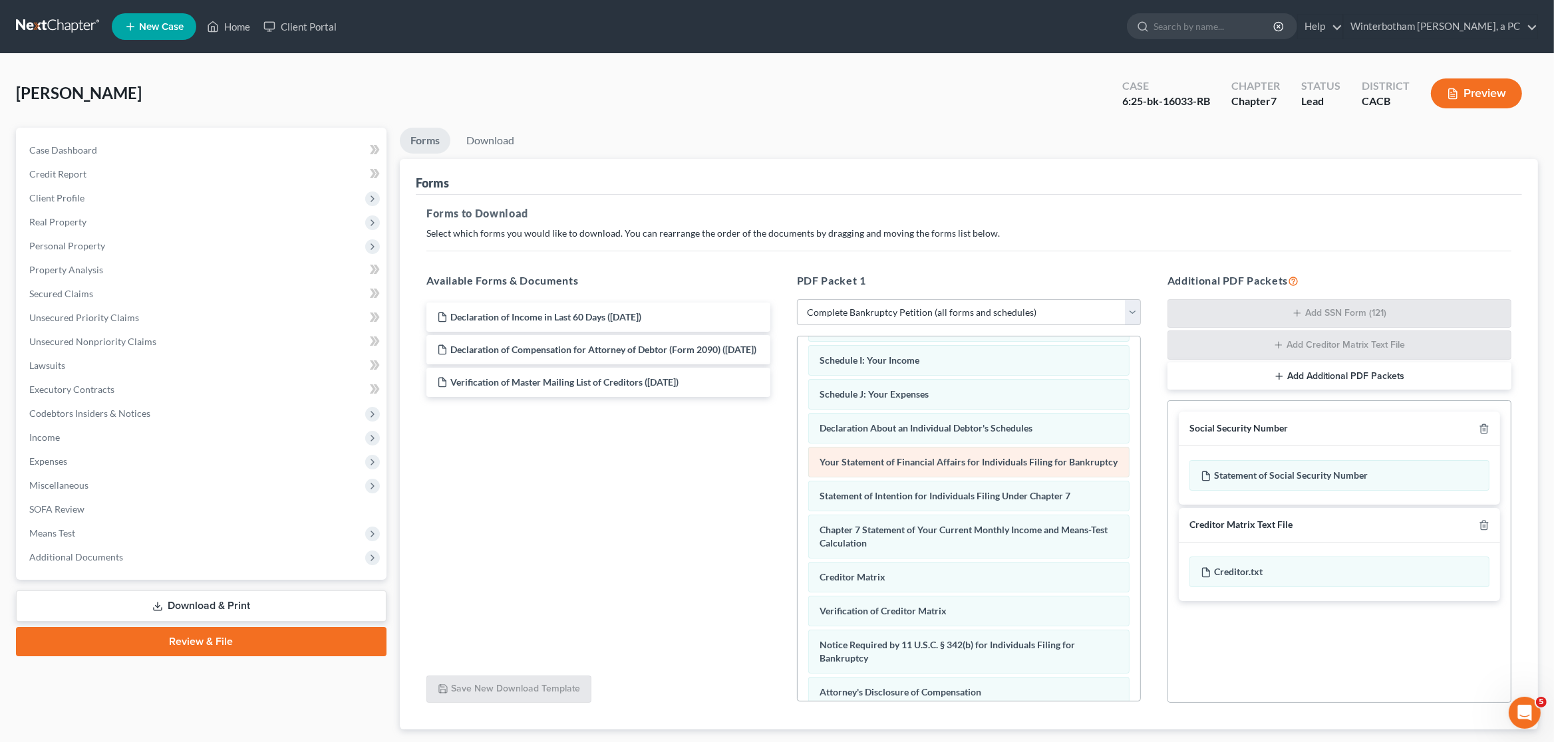
scroll to position [373, 0]
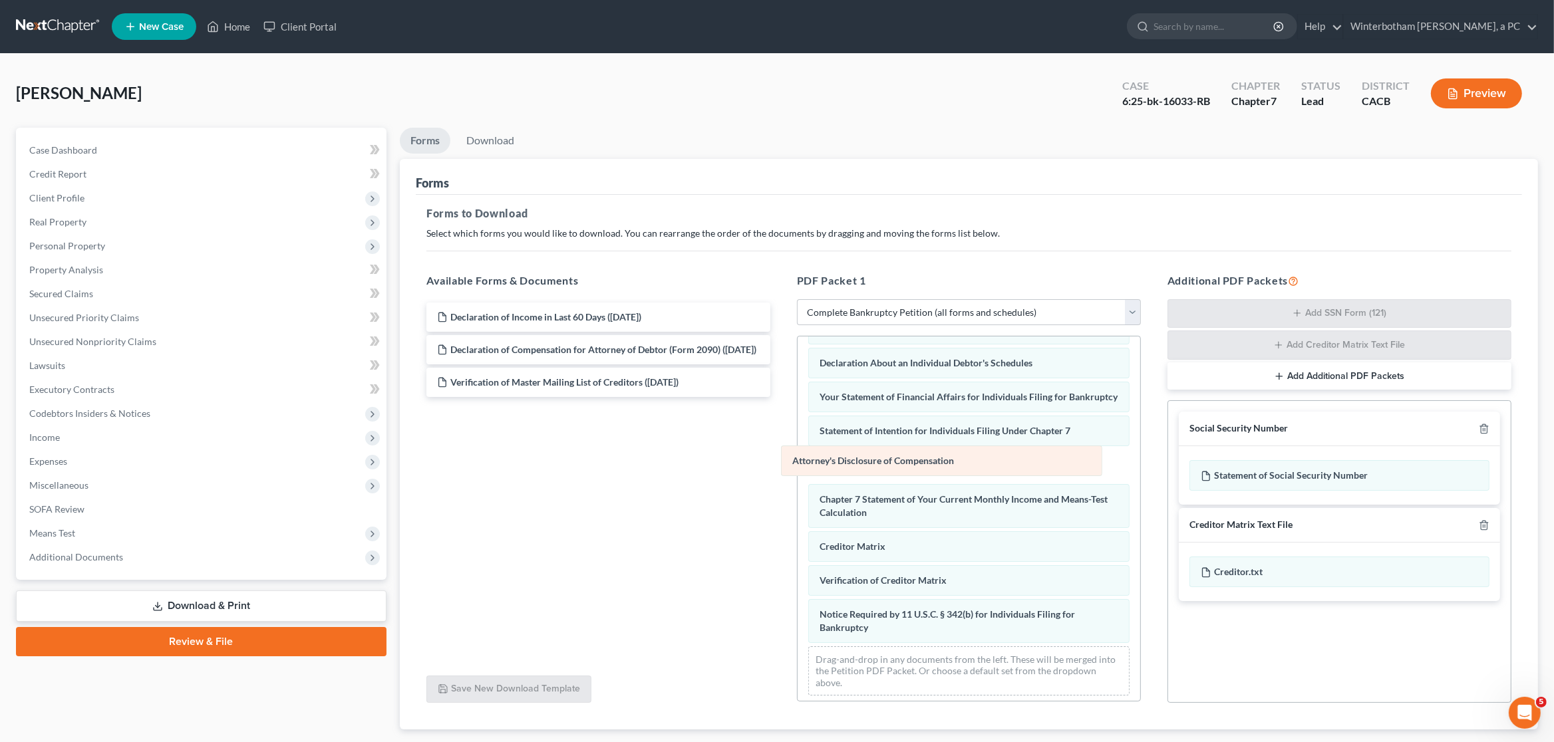
drag, startPoint x: 969, startPoint y: 647, endPoint x: 941, endPoint y: 475, distance: 174.4
click at [941, 475] on div "Attorney's Disclosure of Compensation Voluntary Petition for Individuals Filing…" at bounding box center [969, 335] width 343 height 742
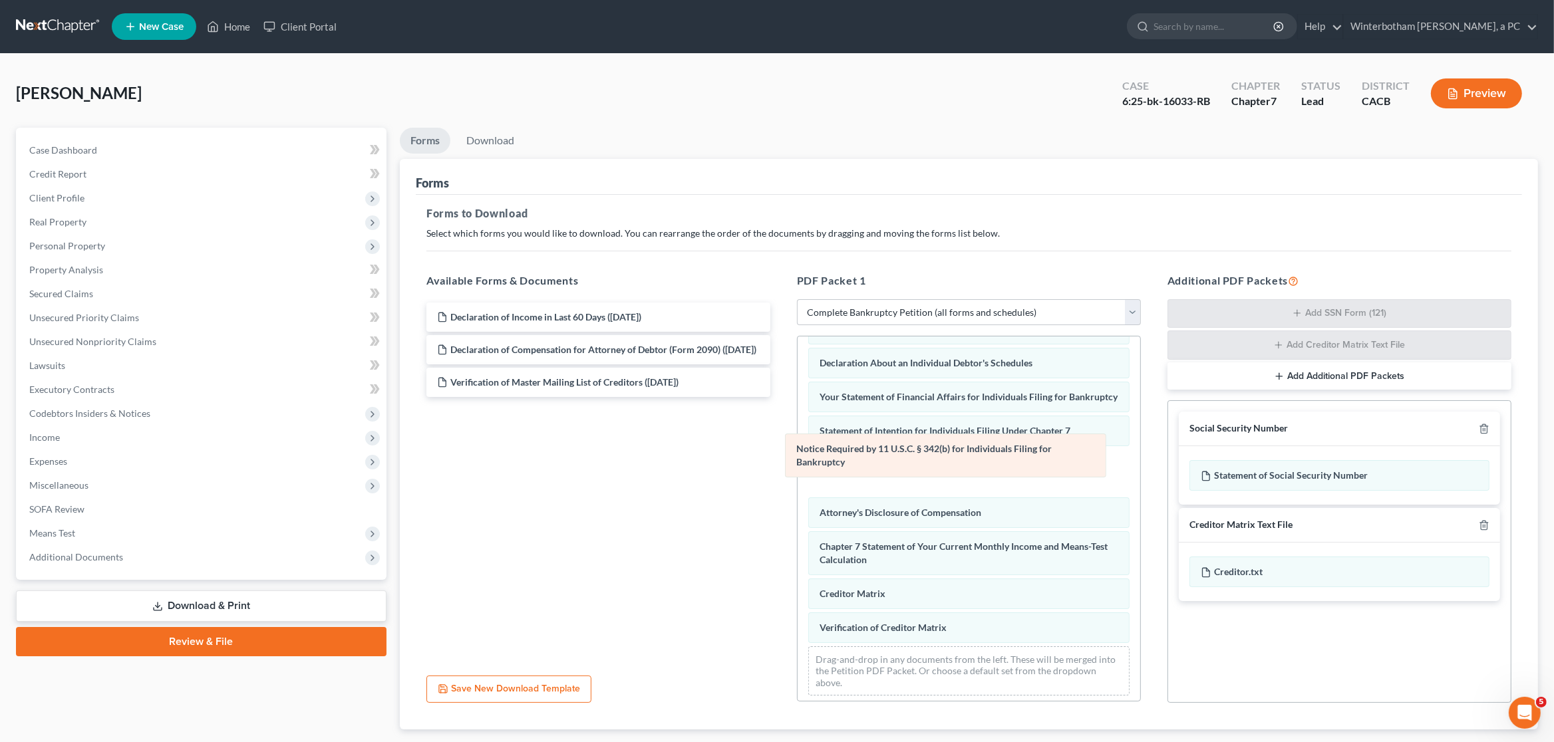
drag, startPoint x: 973, startPoint y: 629, endPoint x: 953, endPoint y: 472, distance: 158.9
click at [953, 472] on div "Notice Required by 11 U.S.C. § 342(b) for Individuals Filing for Bankruptcy Vol…" at bounding box center [969, 335] width 343 height 742
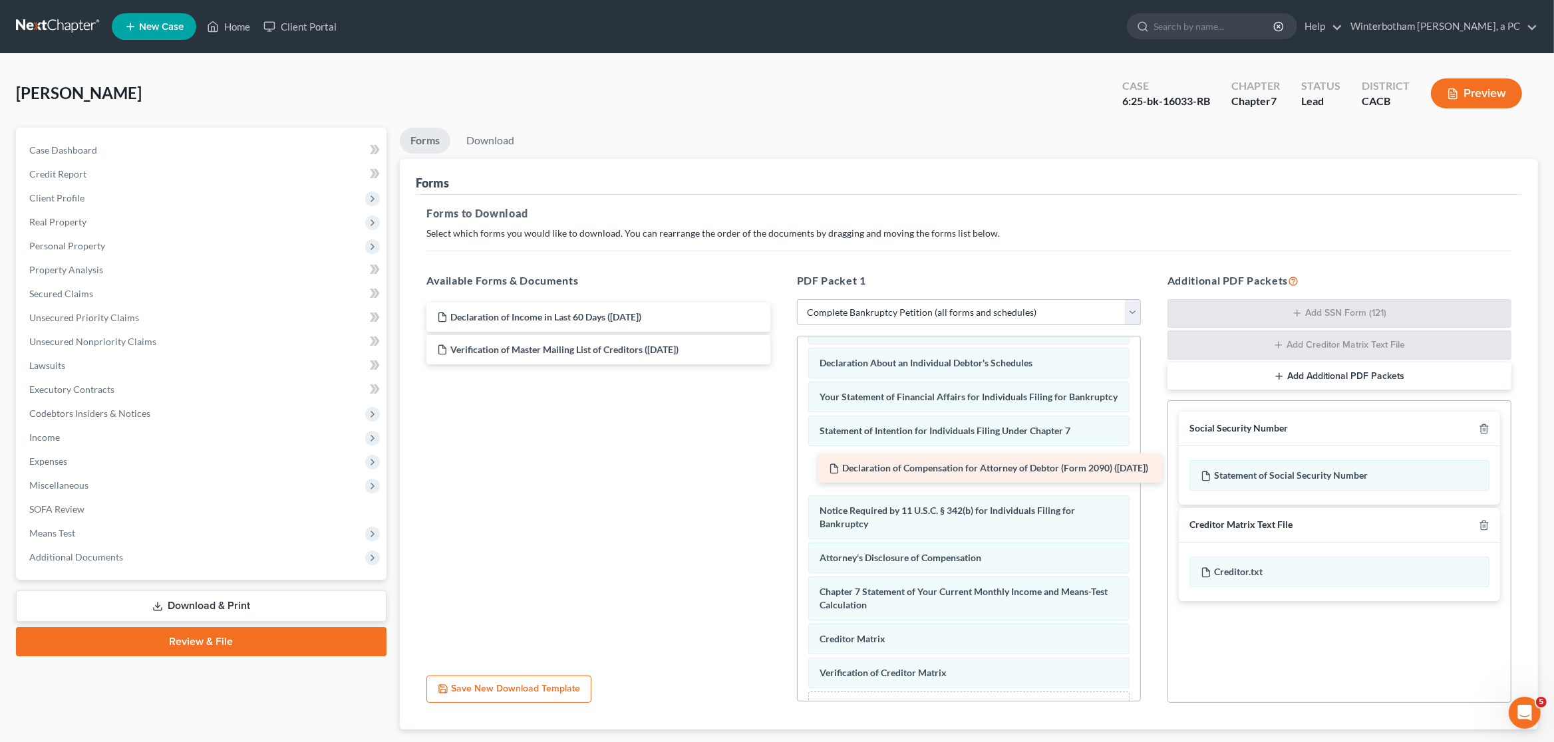
drag, startPoint x: 579, startPoint y: 353, endPoint x: 971, endPoint y: 472, distance: 409.5
click at [781, 365] on div "Declaration of Compensation for Attorney of Debtor (Form 2090) (08/21/2025) Dec…" at bounding box center [598, 334] width 365 height 62
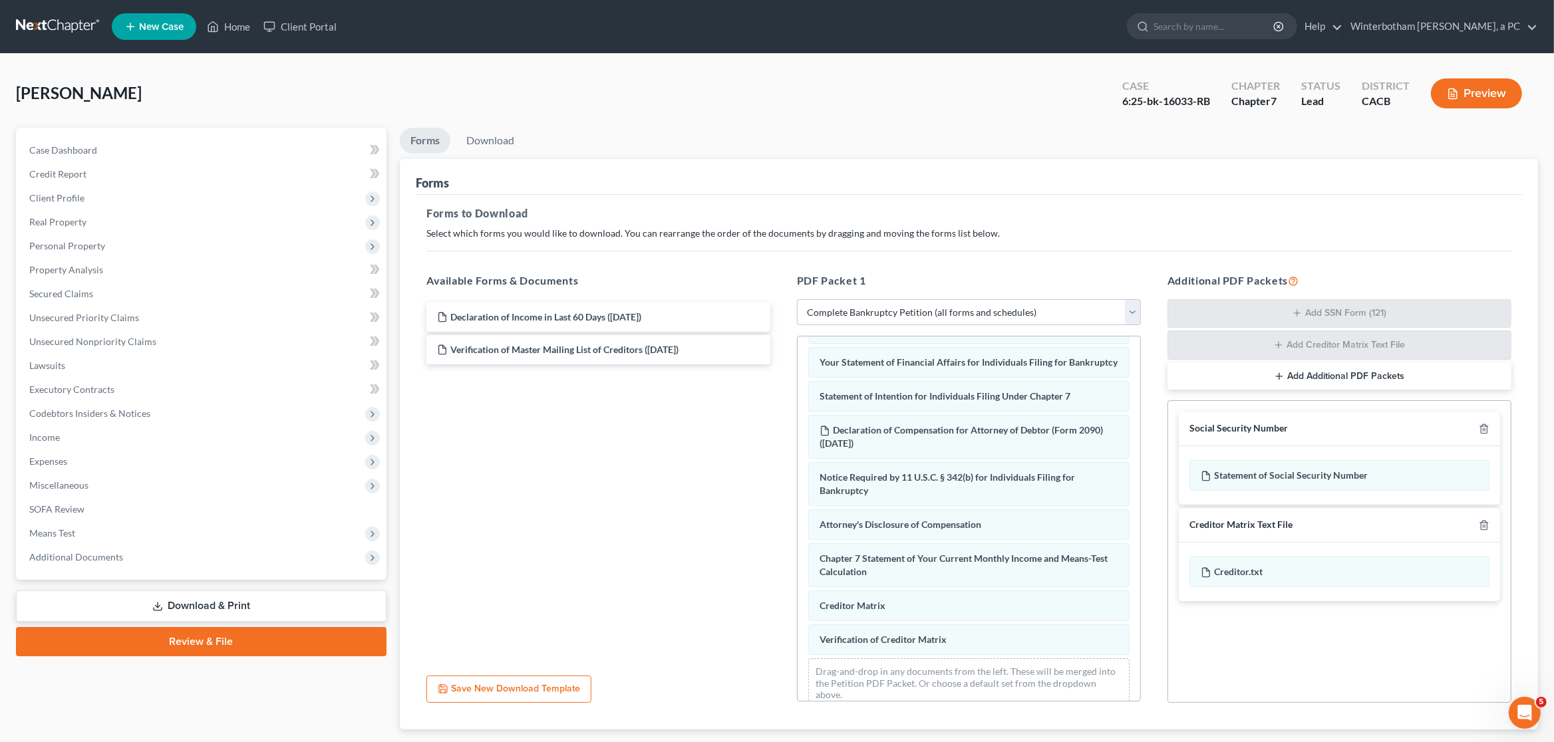
scroll to position [420, 0]
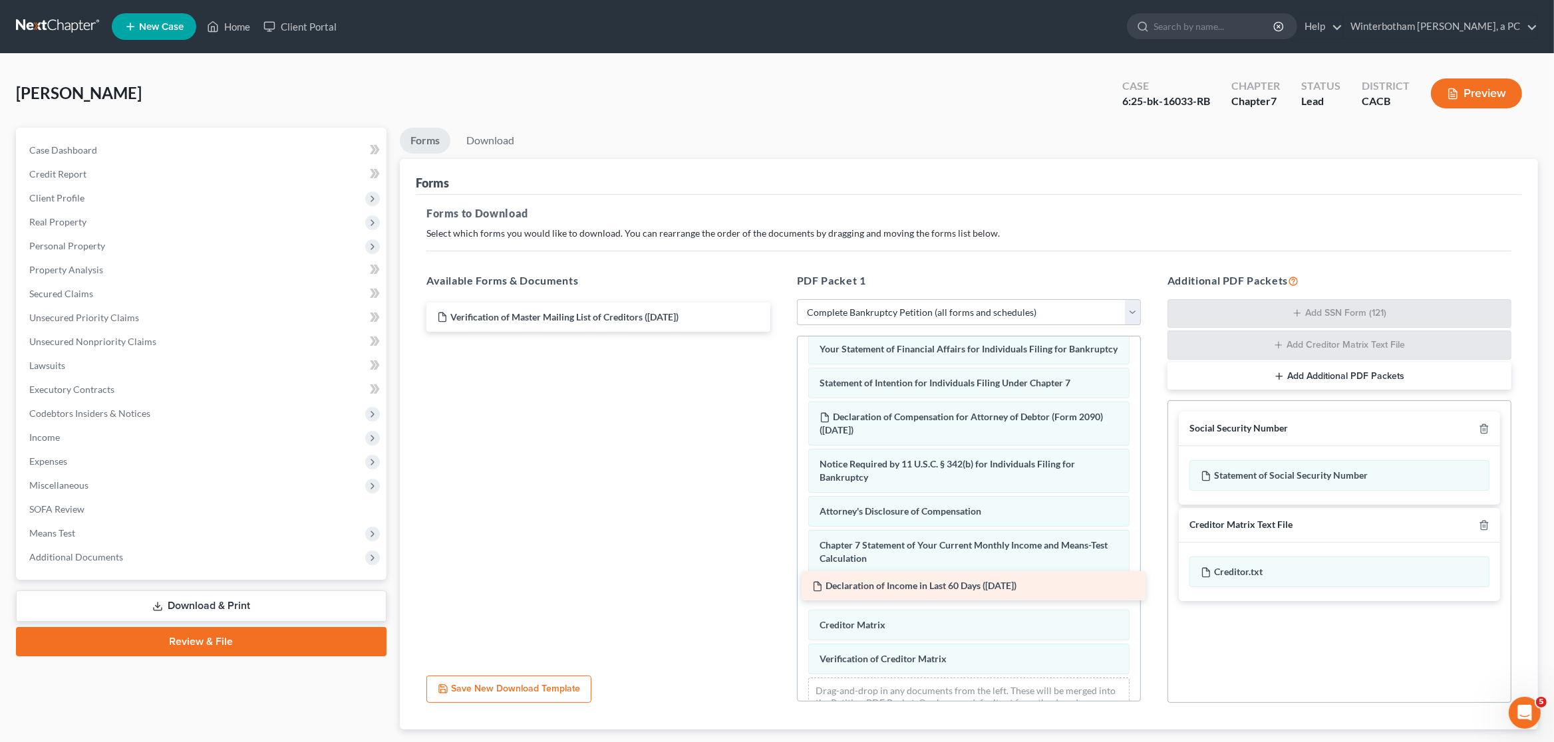
drag, startPoint x: 588, startPoint y: 316, endPoint x: 967, endPoint y: 584, distance: 463.8
click at [781, 332] on div "Declaration of Income in Last 60 Days (09/06/2025) Declaration of Income in Las…" at bounding box center [598, 317] width 365 height 29
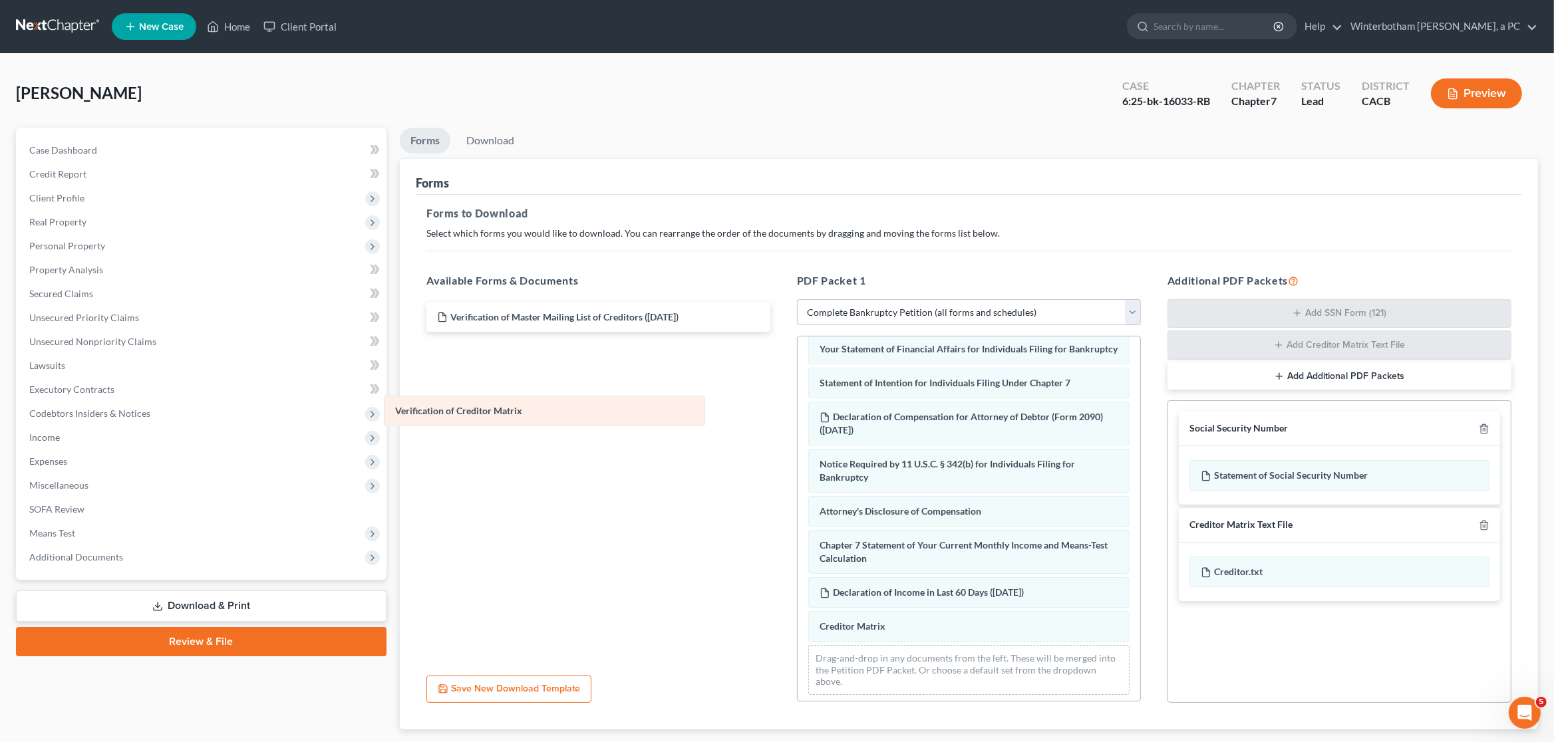
drag, startPoint x: 964, startPoint y: 669, endPoint x: 539, endPoint y: 413, distance: 495.7
click at [798, 413] on div "Verification of Creditor Matrix Voluntary Petition for Individuals Filing for B…" at bounding box center [969, 311] width 343 height 790
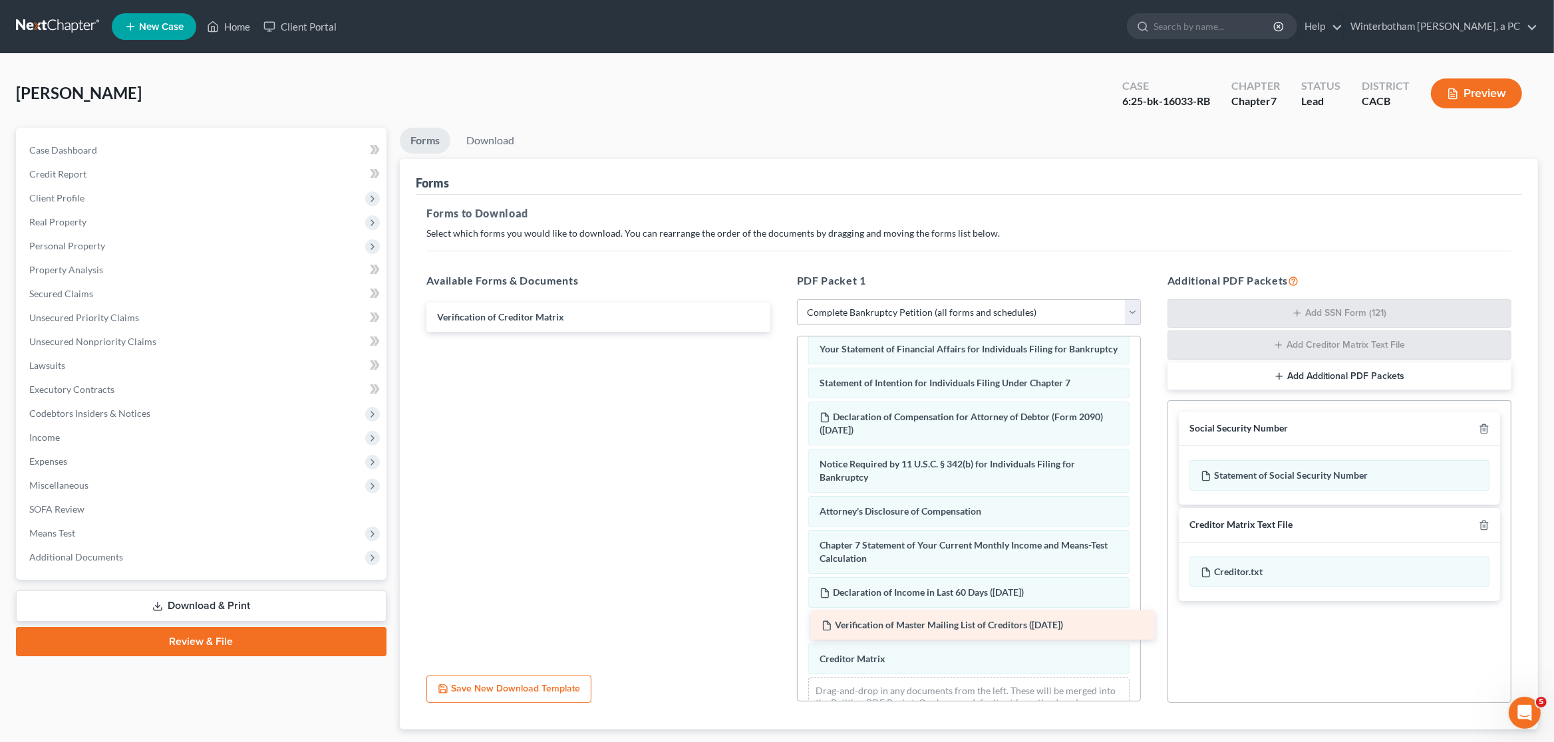
drag, startPoint x: 632, startPoint y: 312, endPoint x: 1016, endPoint y: 621, distance: 493.0
click at [781, 332] on div "Verification of Master Mailing List of Creditors (08/21/2025) Verification of M…" at bounding box center [598, 317] width 365 height 29
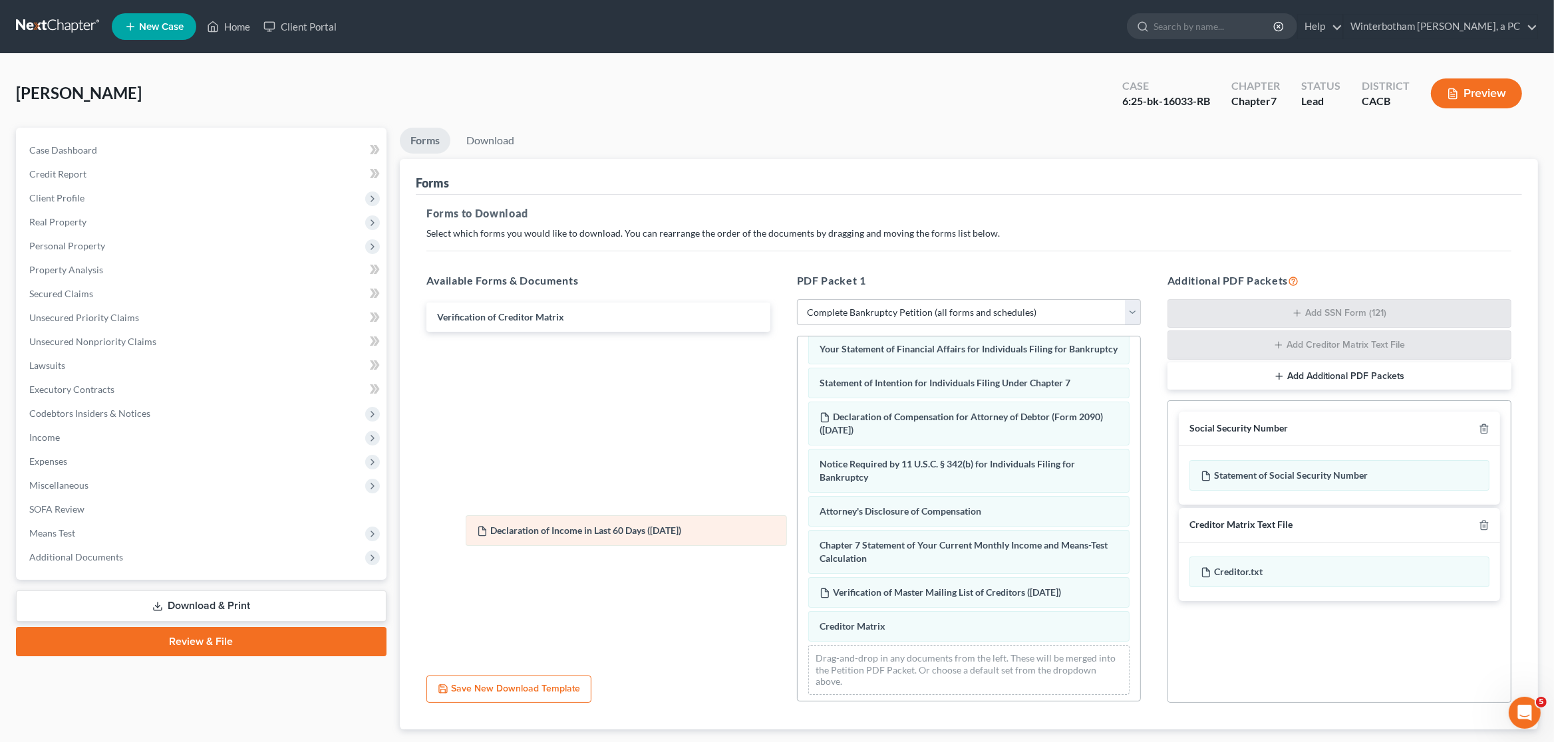
drag, startPoint x: 978, startPoint y: 605, endPoint x: 637, endPoint y: 538, distance: 347.1
click at [798, 538] on div "Declaration of Income in Last 60 Days (09/06/2025) Voluntary Petition for Indiv…" at bounding box center [969, 311] width 343 height 790
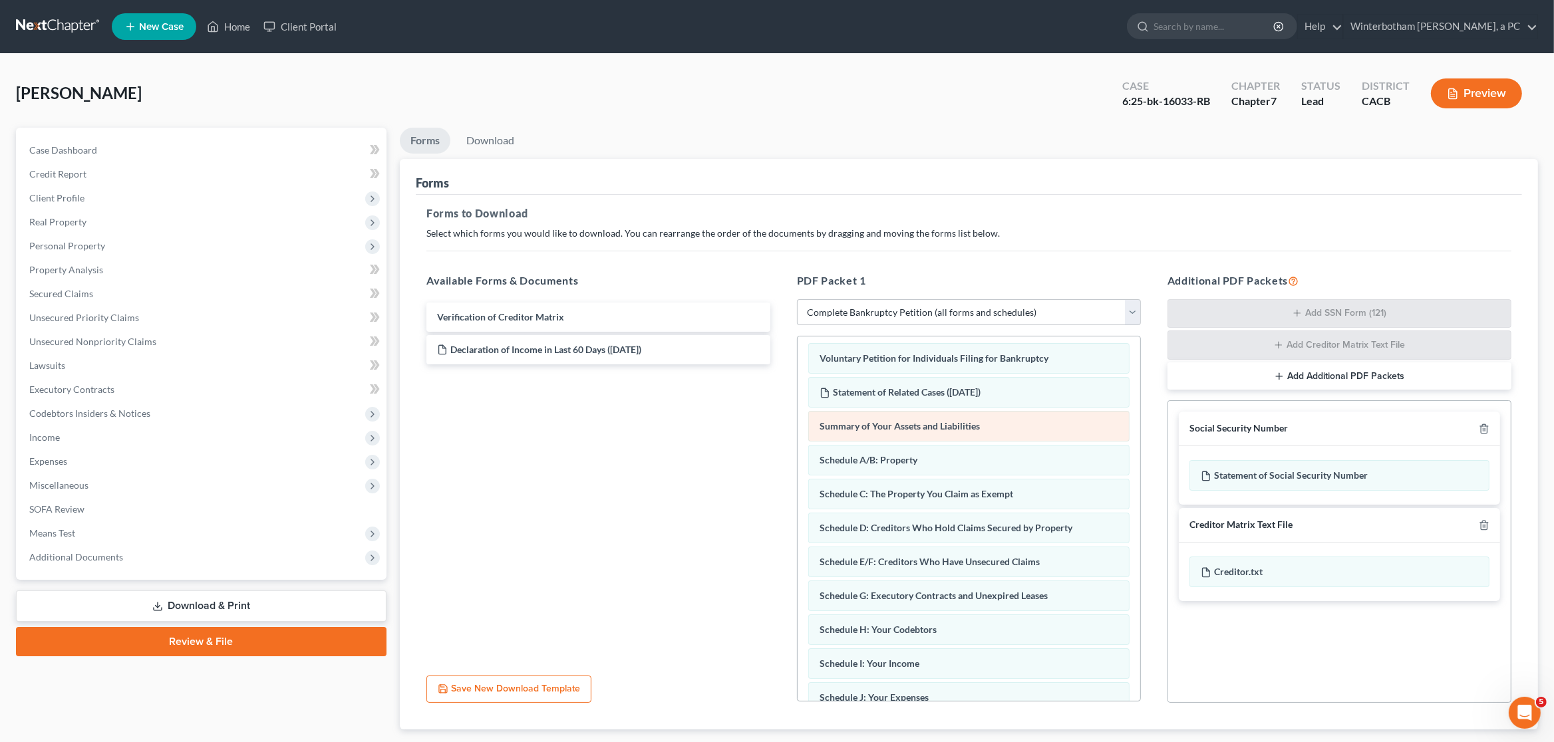
scroll to position [0, 0]
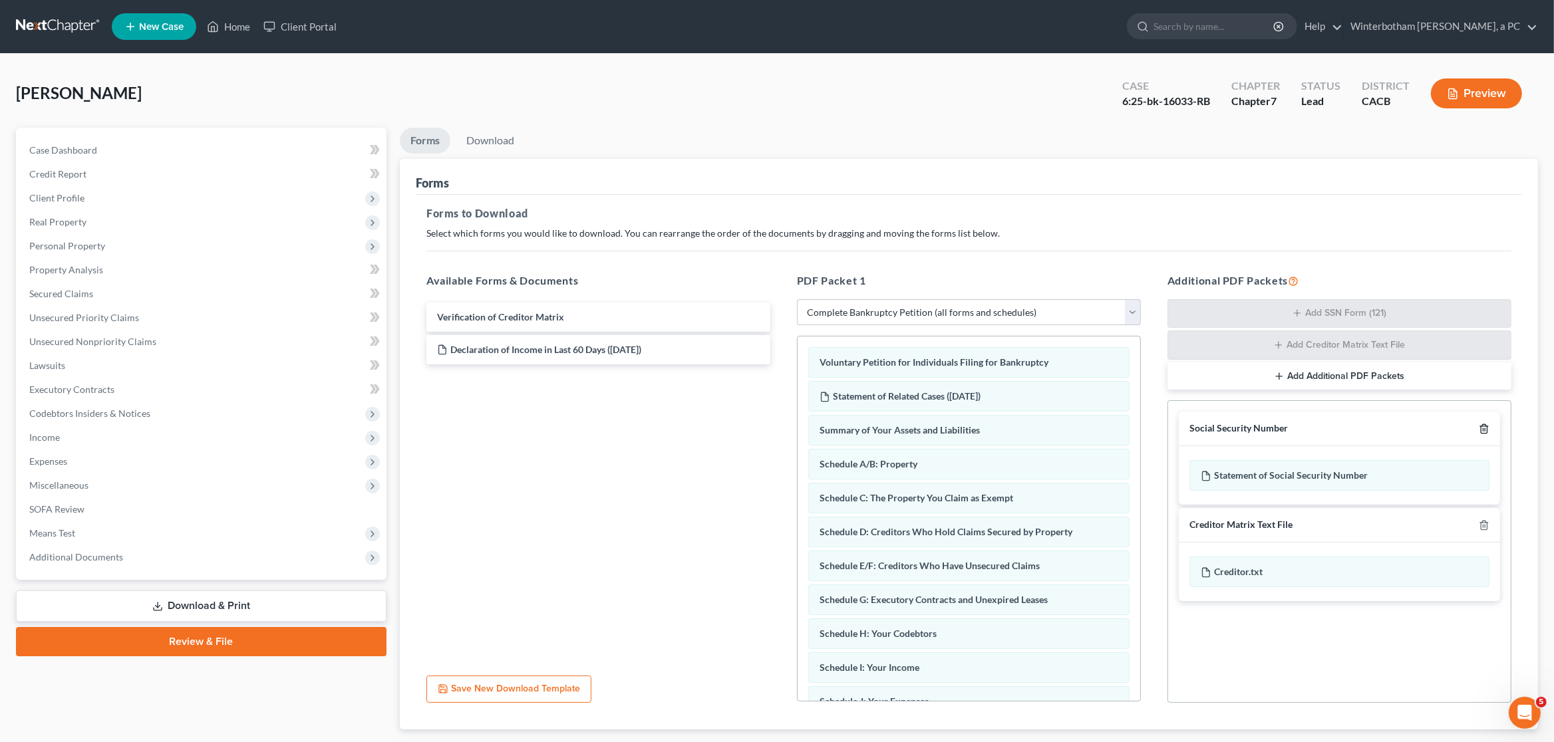
click at [1482, 428] on icon "button" at bounding box center [1484, 429] width 11 height 11
click at [1482, 520] on icon "button" at bounding box center [1484, 525] width 11 height 11
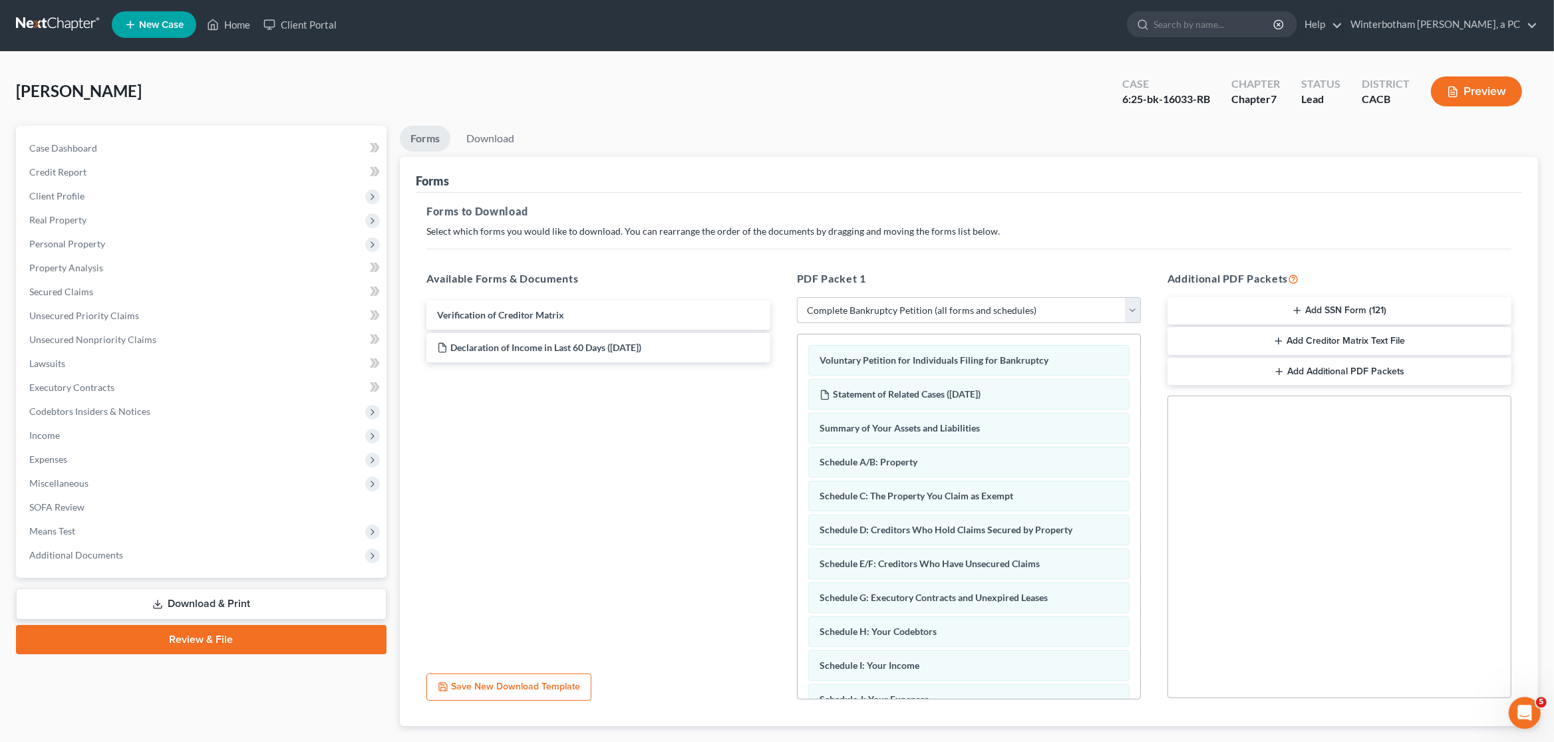
scroll to position [78, 0]
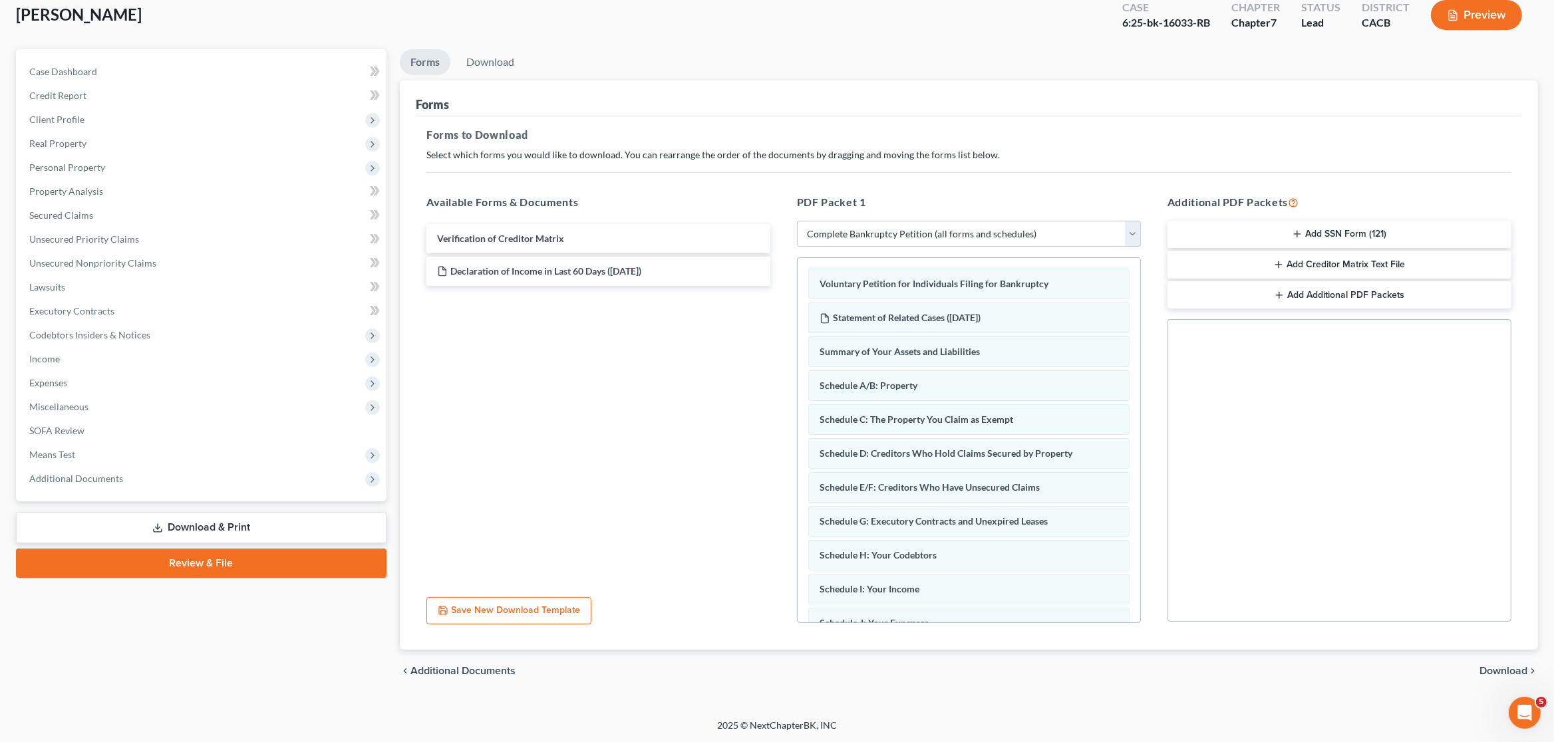
click at [1507, 665] on div "chevron_left Additional Documents Download chevron_right" at bounding box center [969, 671] width 1138 height 43
click at [1506, 671] on span "Download" at bounding box center [1503, 671] width 48 height 11
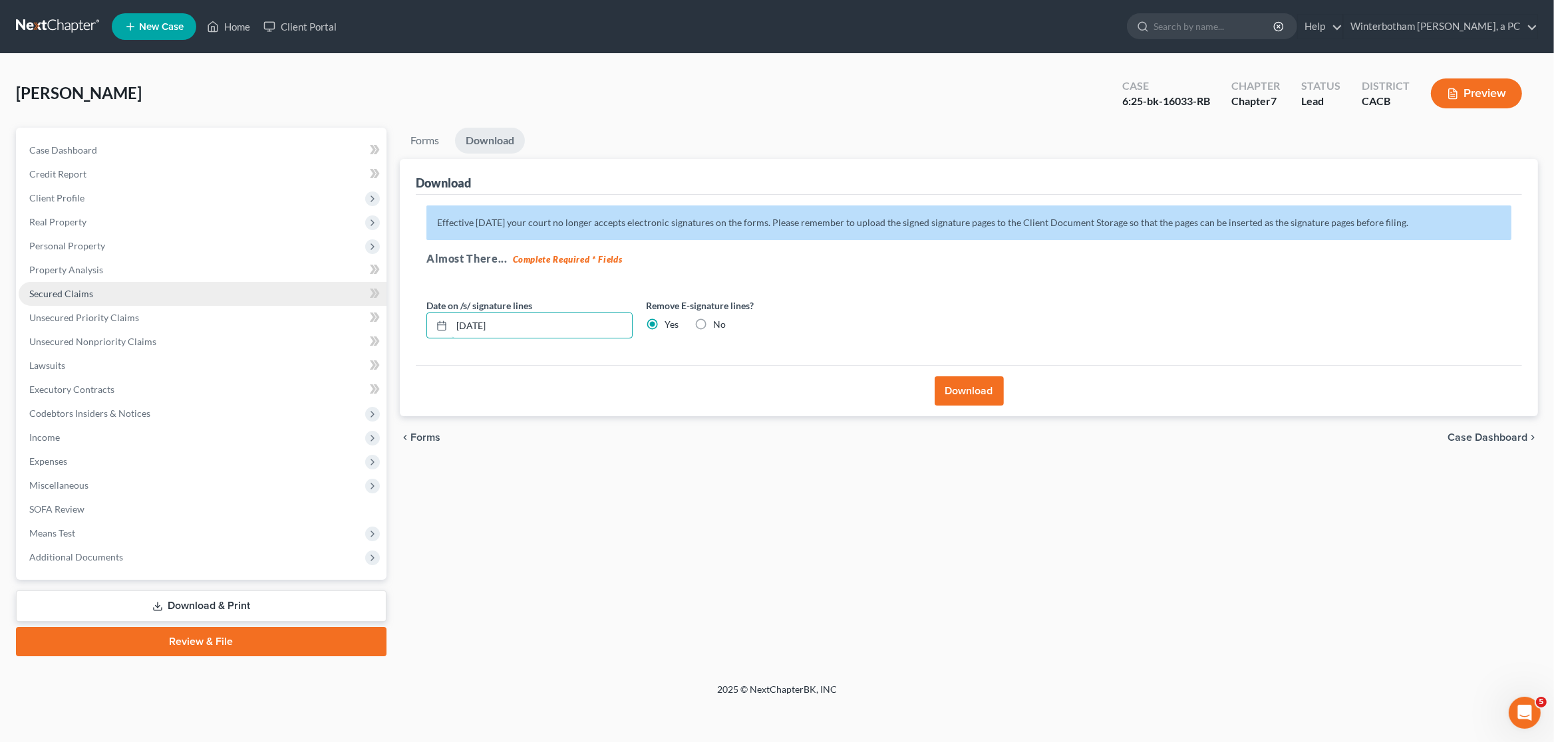
drag, startPoint x: 543, startPoint y: 321, endPoint x: 353, endPoint y: 303, distance: 190.5
click at [452, 313] on input "09/09/2025" at bounding box center [542, 325] width 180 height 25
drag, startPoint x: 931, startPoint y: 405, endPoint x: 965, endPoint y: 388, distance: 38.1
click at [933, 405] on div "Download" at bounding box center [969, 390] width 1106 height 51
click at [965, 388] on button "Download" at bounding box center [969, 391] width 69 height 29
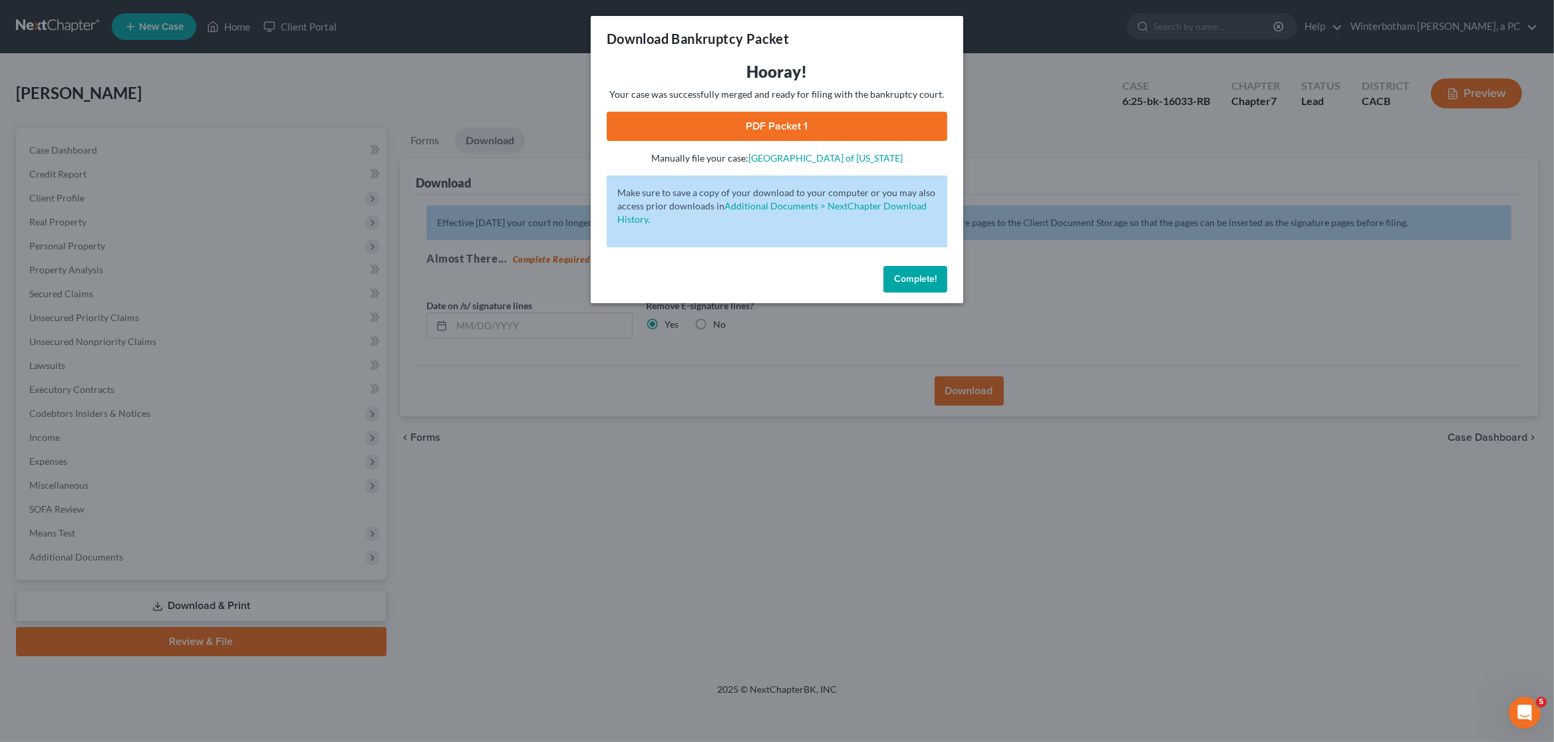
click at [744, 118] on link "PDF Packet 1" at bounding box center [777, 126] width 341 height 29
click at [1065, 145] on div "Download Bankruptcy Packet Hooray! Your case was successfully merged and ready …" at bounding box center [777, 371] width 1554 height 742
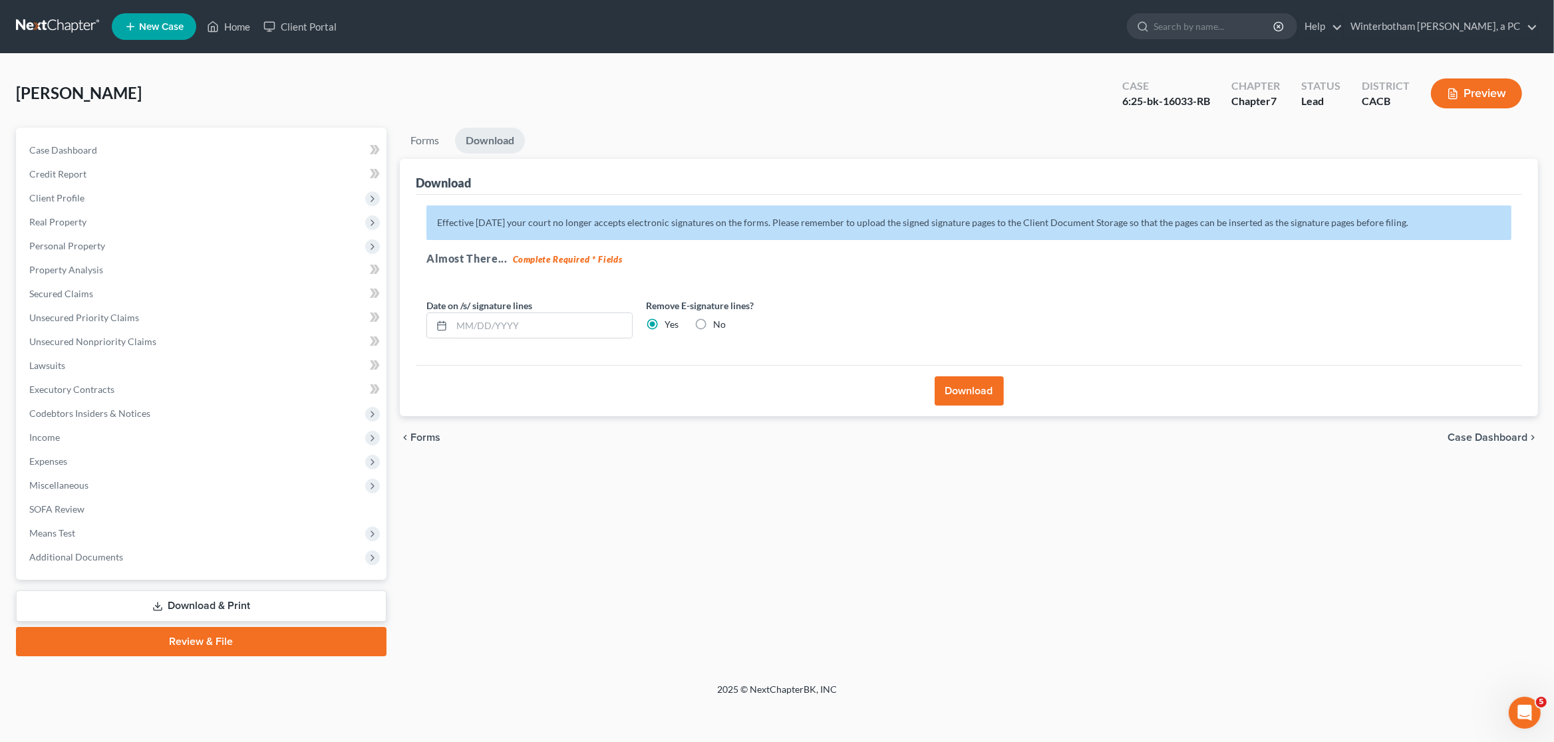
click at [67, 23] on link at bounding box center [58, 27] width 85 height 24
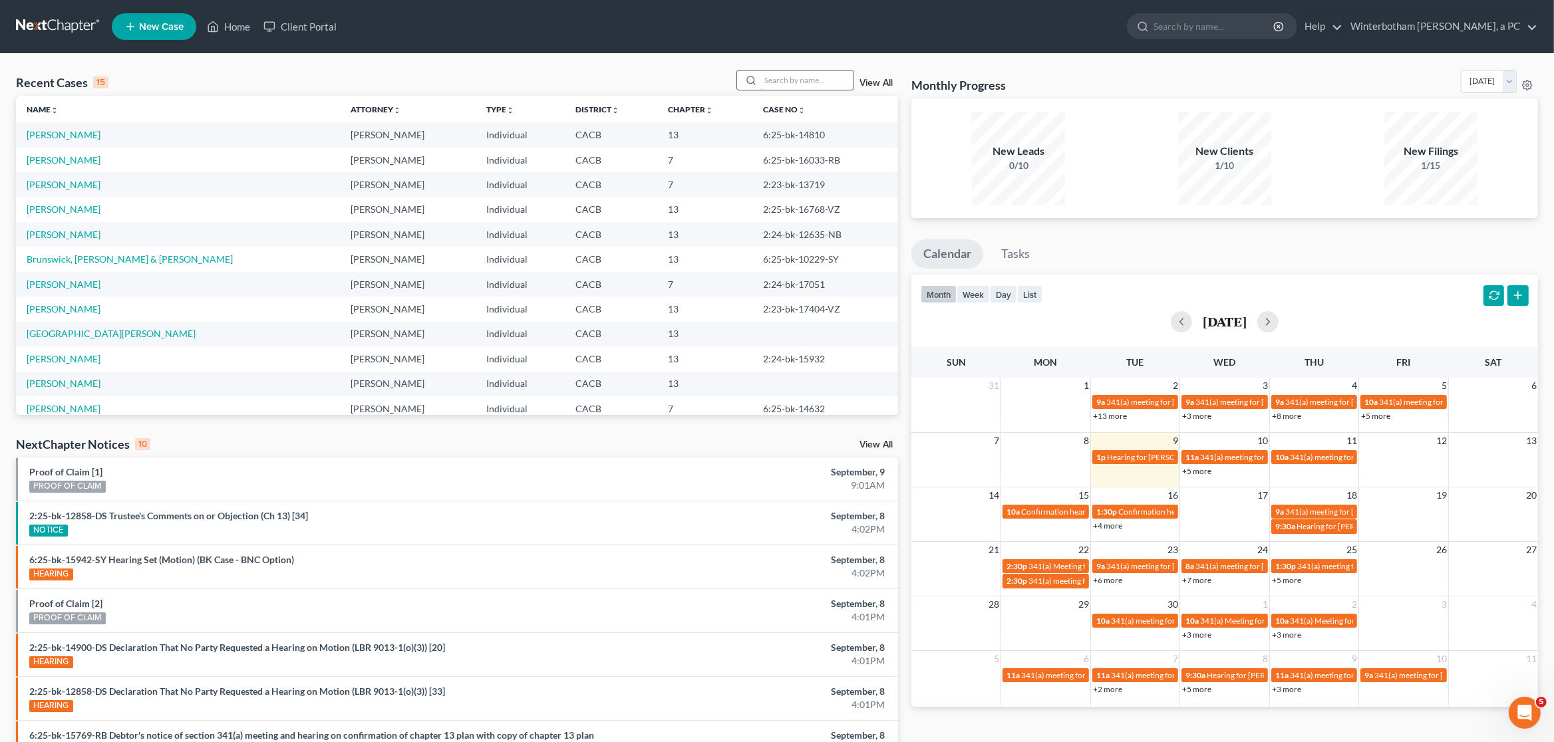
click at [774, 83] on input "search" at bounding box center [806, 80] width 93 height 19
type input "legaspi"
